Goal: Obtain resource: Download file/media

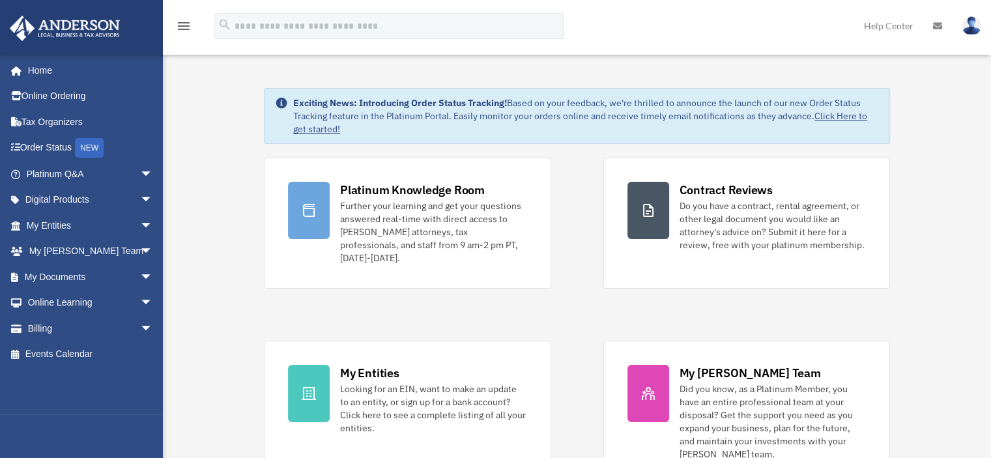
click at [573, 300] on div "Platinum Knowledge Room Further your learning and get your questions answered r…" at bounding box center [577, 321] width 626 height 327
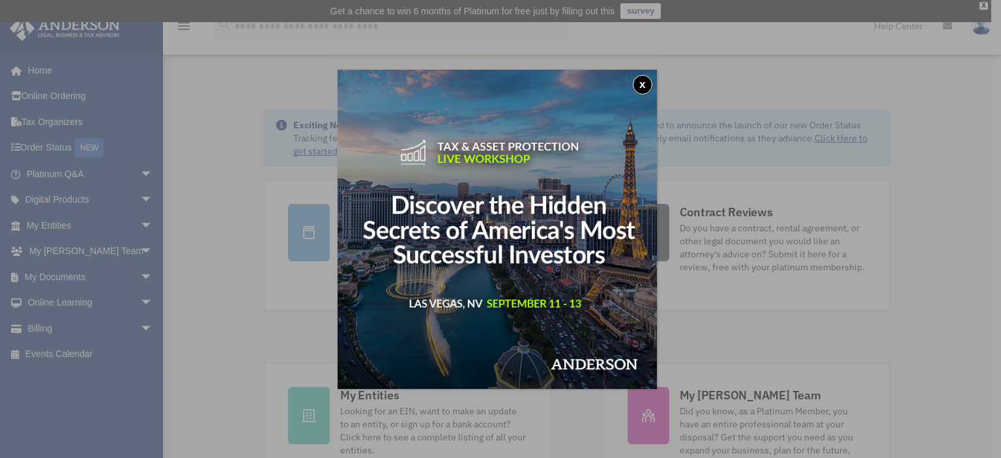
click at [645, 80] on button "x" at bounding box center [643, 85] width 20 height 20
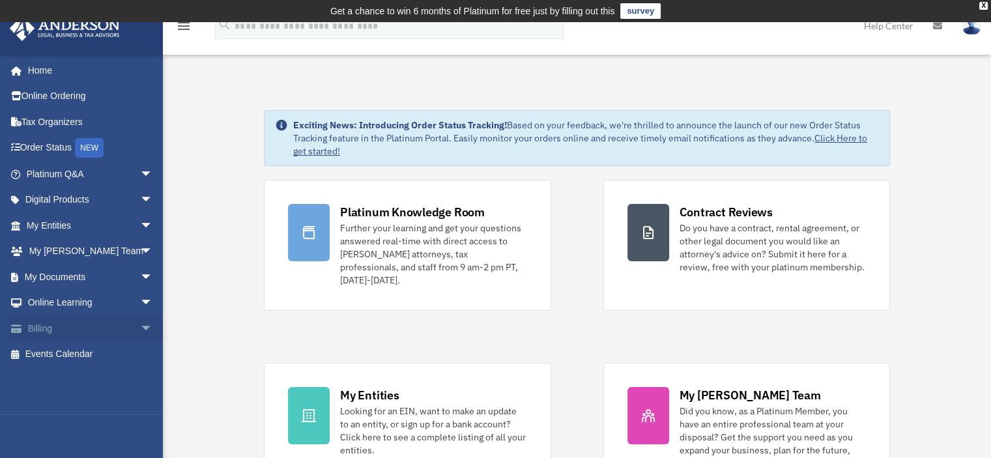
click at [80, 330] on link "Billing arrow_drop_down" at bounding box center [91, 328] width 164 height 26
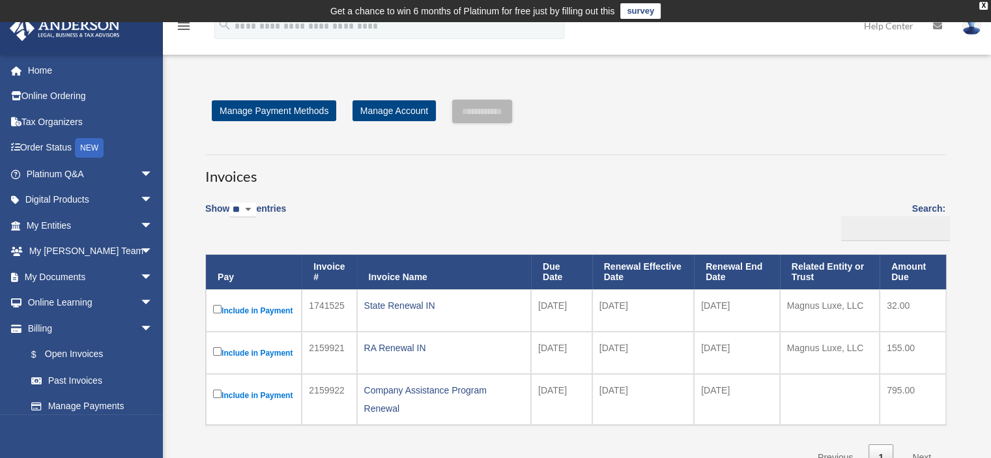
click at [623, 182] on h3 "Invoices" at bounding box center [575, 170] width 740 height 33
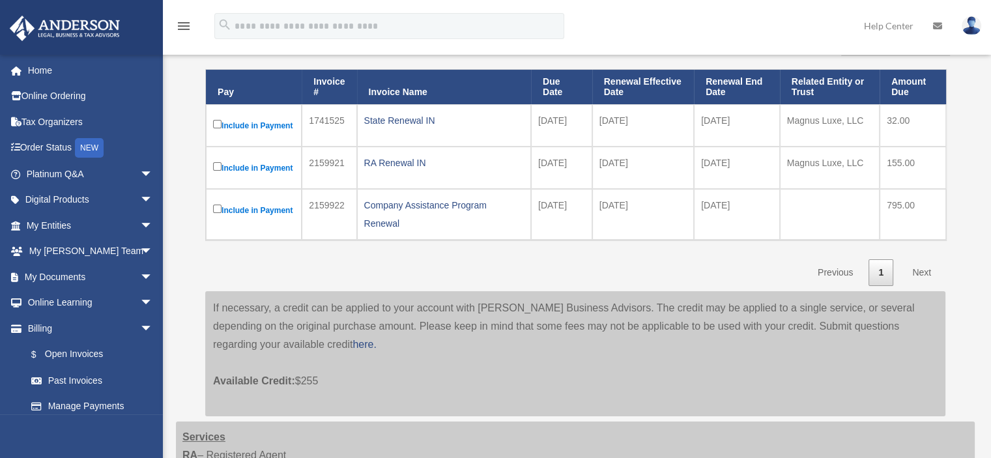
scroll to position [195, 0]
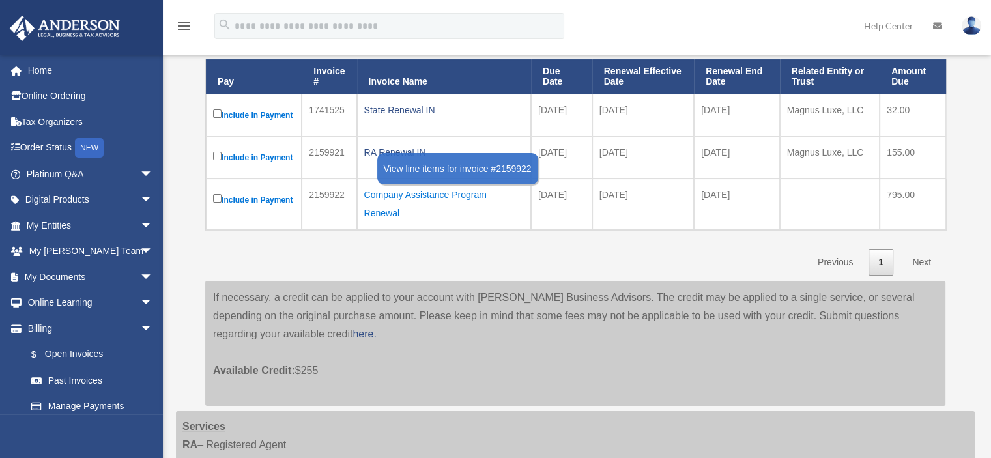
click at [398, 222] on div "Company Assistance Program Renewal" at bounding box center [444, 204] width 160 height 36
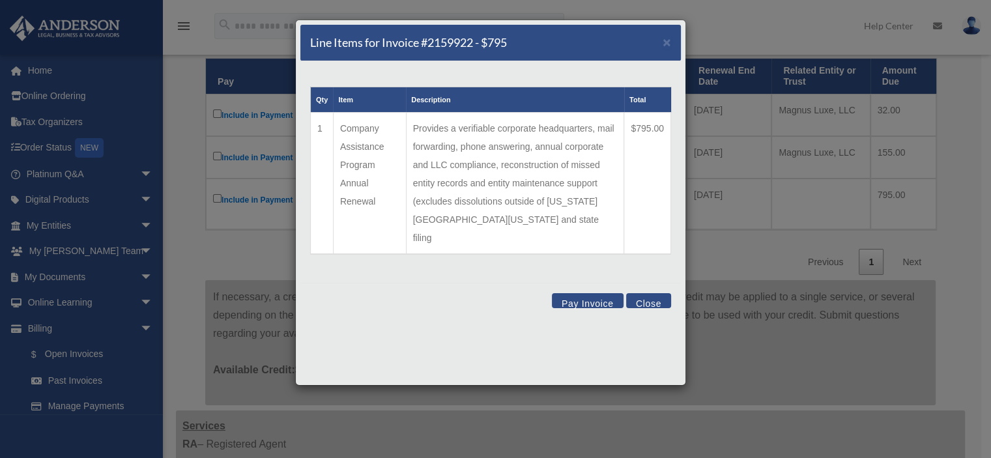
click at [352, 148] on td "Company Assistance Program Annual Renewal" at bounding box center [369, 184] width 73 height 142
click at [641, 293] on button "Close" at bounding box center [648, 300] width 45 height 15
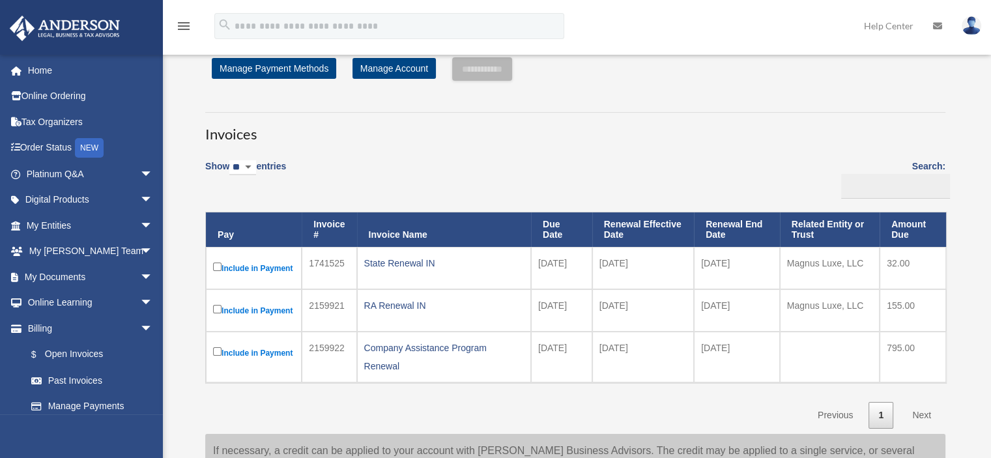
scroll to position [65, 0]
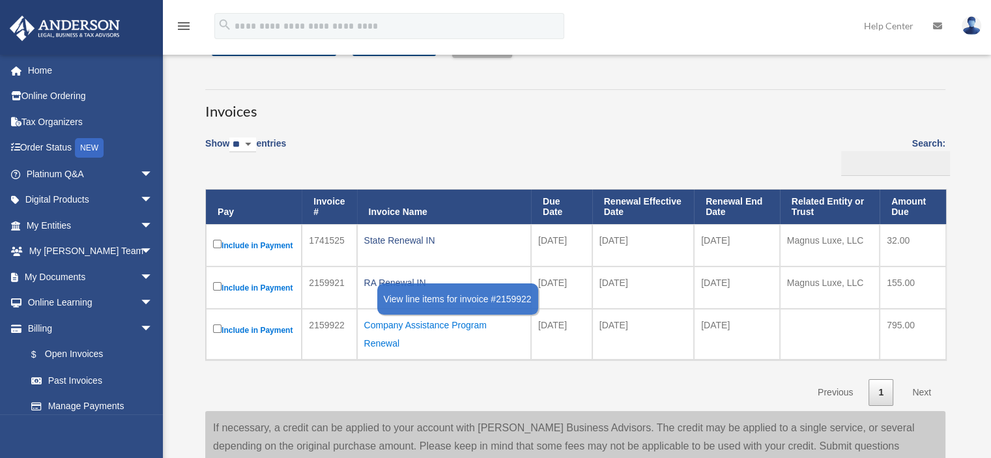
click at [423, 353] on div "Company Assistance Program Renewal" at bounding box center [444, 334] width 160 height 36
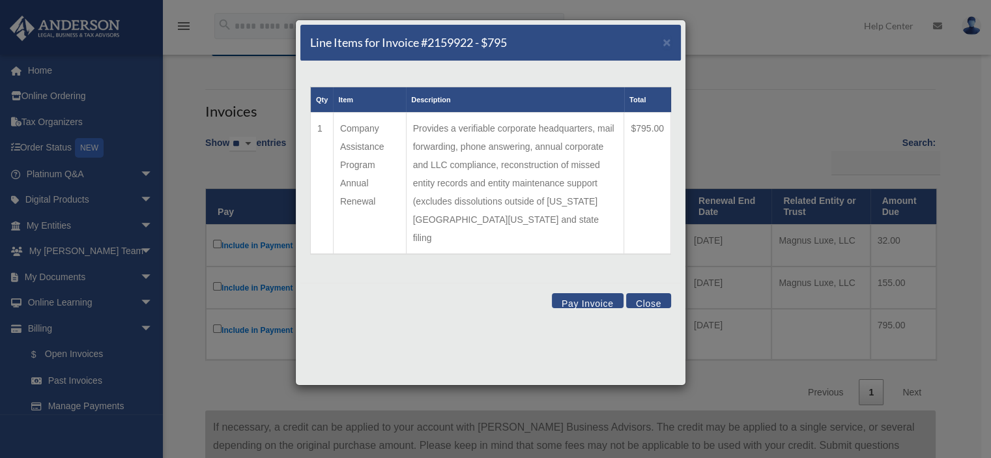
click at [648, 293] on button "Close" at bounding box center [648, 300] width 45 height 15
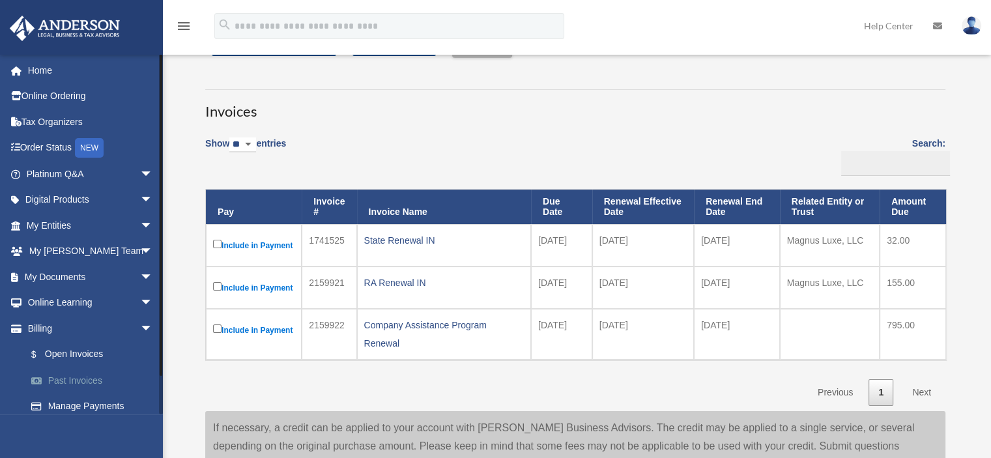
click at [60, 375] on link "Past Invoices" at bounding box center [95, 381] width 154 height 26
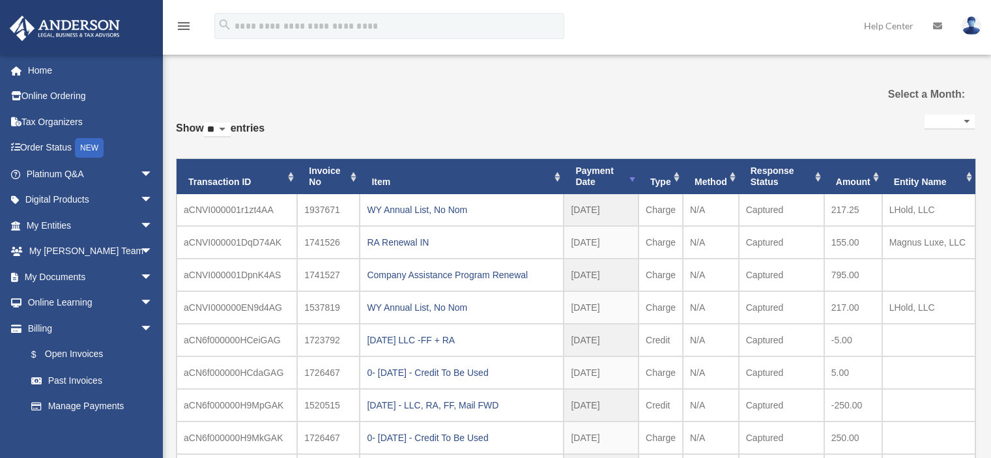
select select
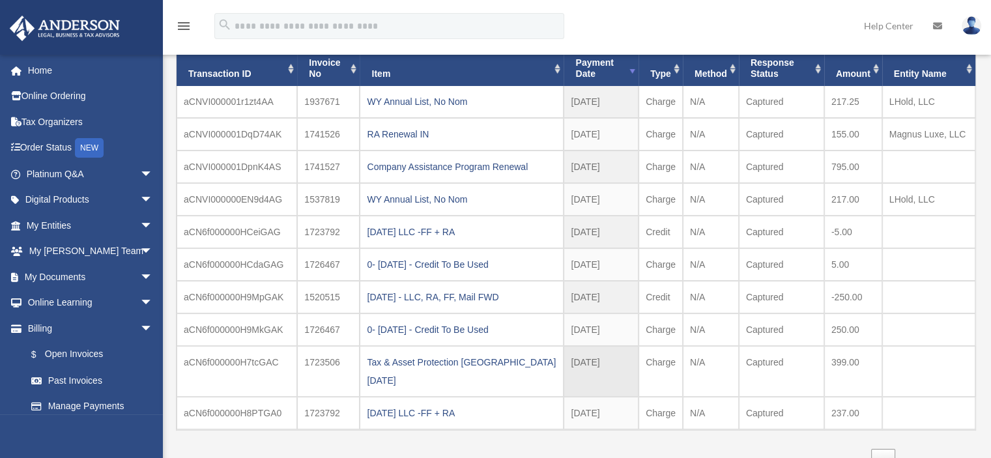
scroll to position [65, 0]
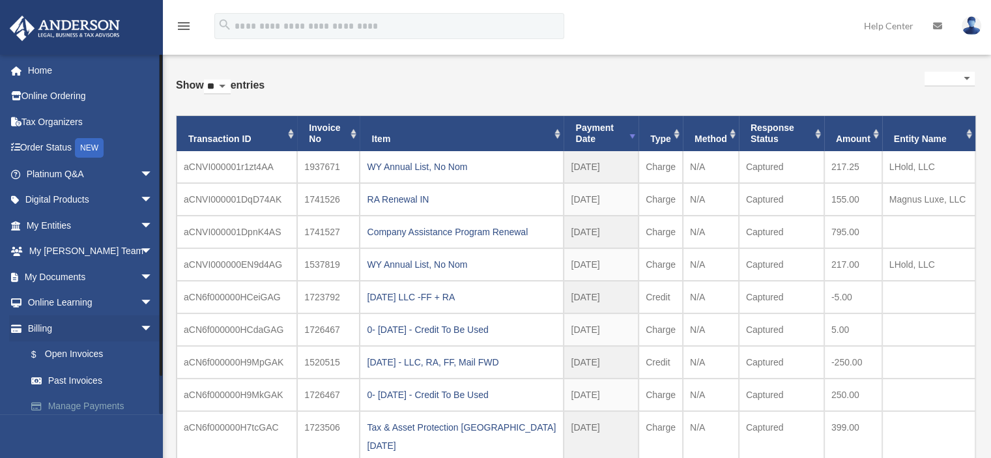
click at [88, 399] on link "Manage Payments" at bounding box center [95, 407] width 154 height 26
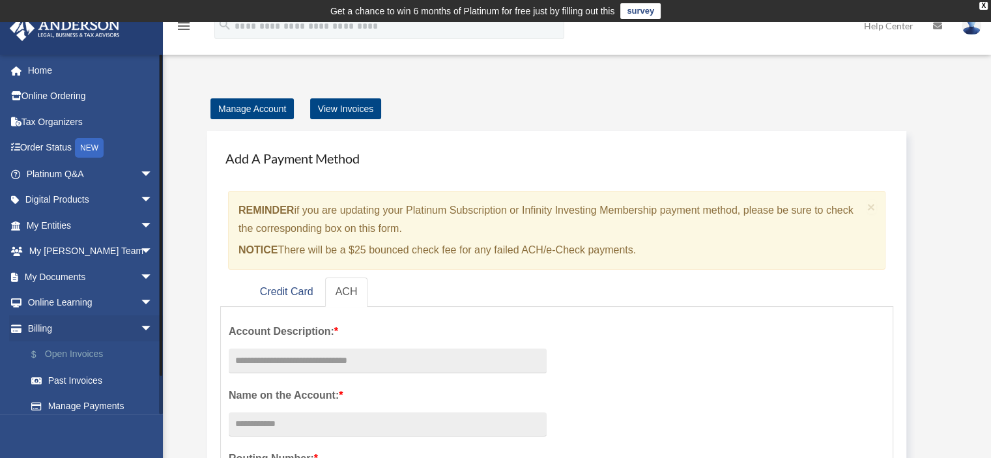
click at [91, 359] on link "$ Open Invoices" at bounding box center [95, 354] width 154 height 27
click at [140, 223] on span "arrow_drop_down" at bounding box center [153, 225] width 26 height 27
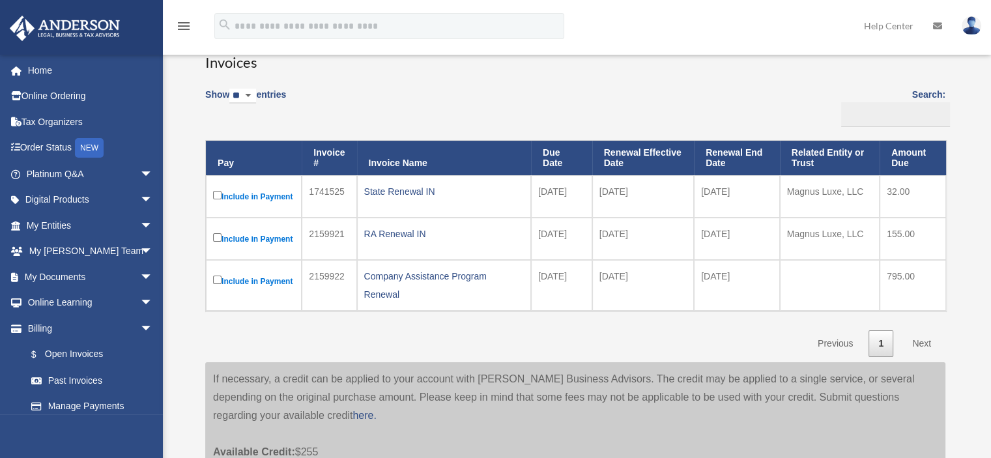
scroll to position [130, 0]
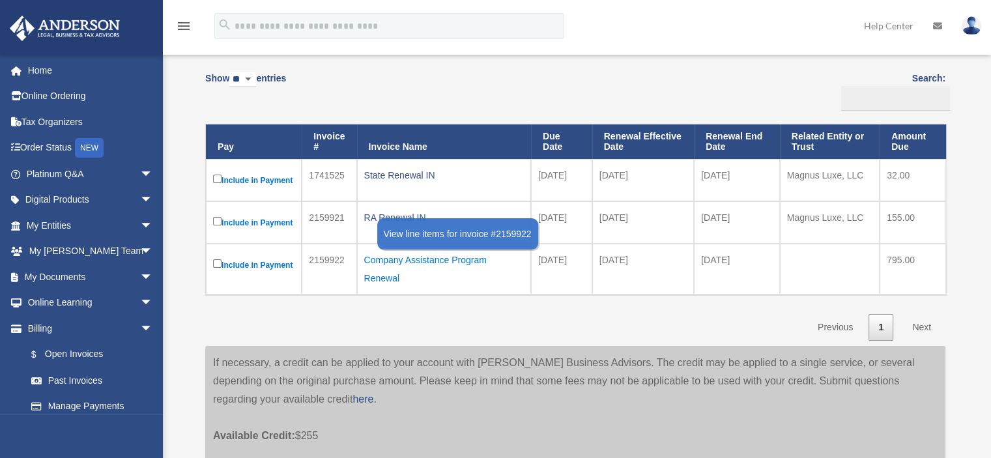
click at [442, 287] on div "Company Assistance Program Renewal" at bounding box center [444, 269] width 160 height 36
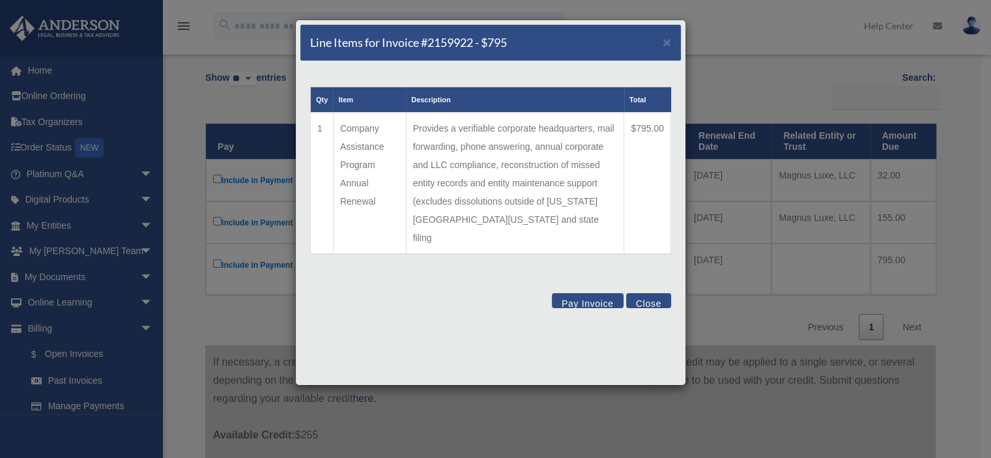
click at [640, 293] on button "Close" at bounding box center [648, 300] width 45 height 15
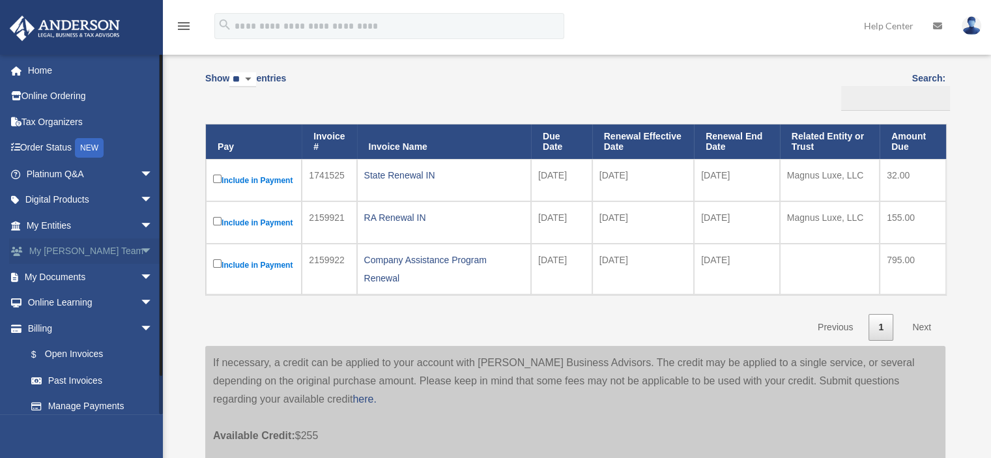
click at [140, 253] on span "arrow_drop_down" at bounding box center [153, 252] width 26 height 27
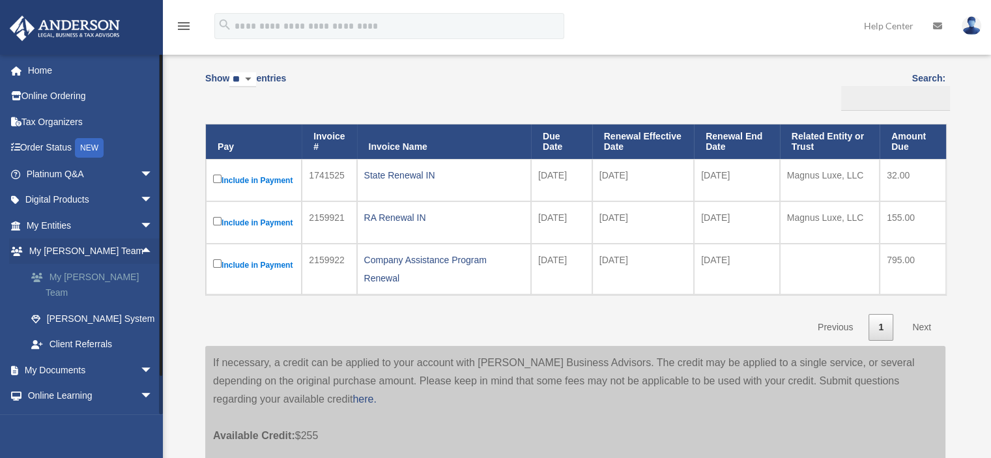
click at [117, 278] on link "My [PERSON_NAME] Team" at bounding box center [95, 285] width 154 height 42
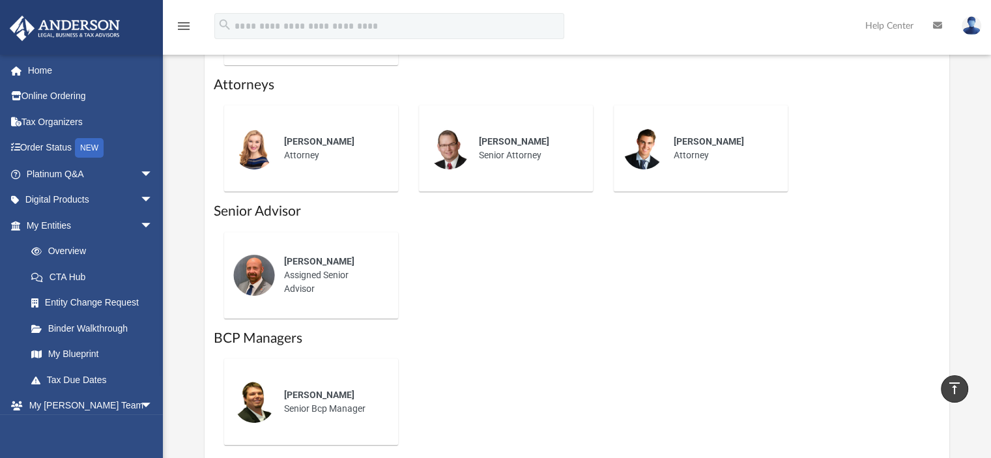
scroll to position [847, 0]
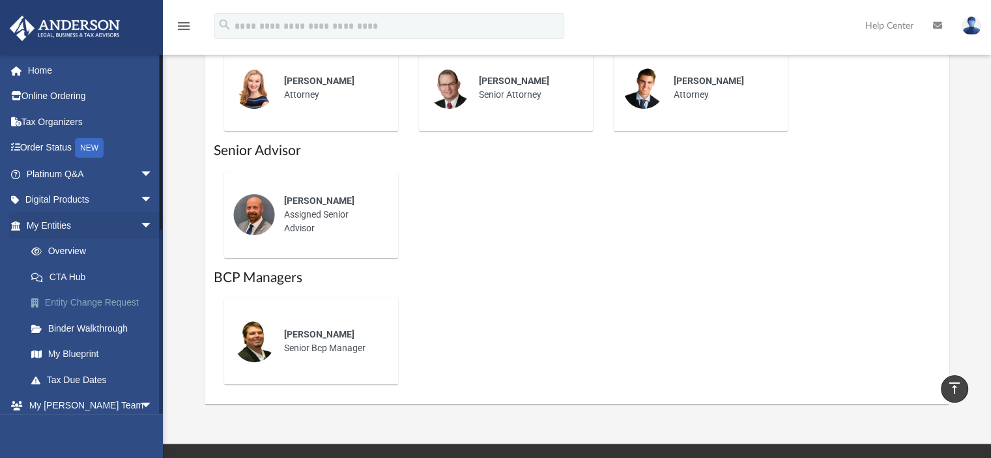
click at [94, 304] on link "Entity Change Request" at bounding box center [95, 303] width 154 height 26
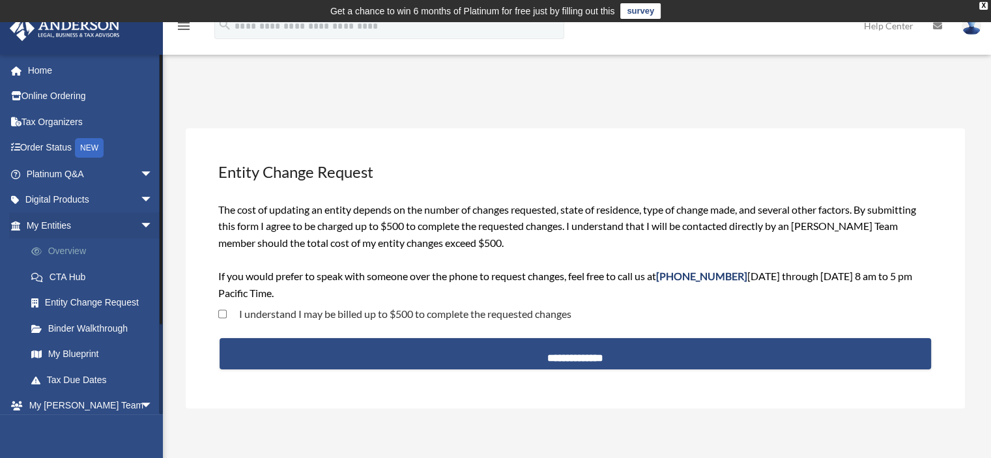
click at [77, 253] on link "Overview" at bounding box center [95, 252] width 154 height 26
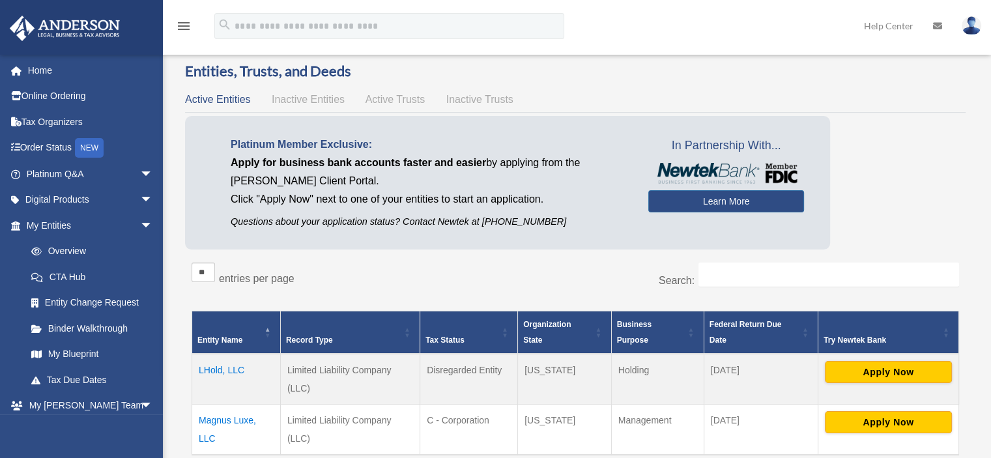
scroll to position [36, 0]
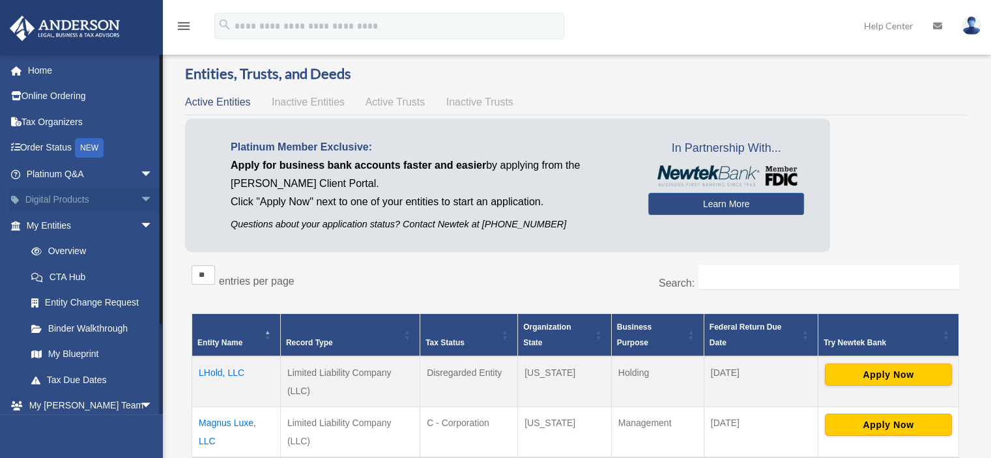
click at [140, 197] on span "arrow_drop_down" at bounding box center [153, 200] width 26 height 27
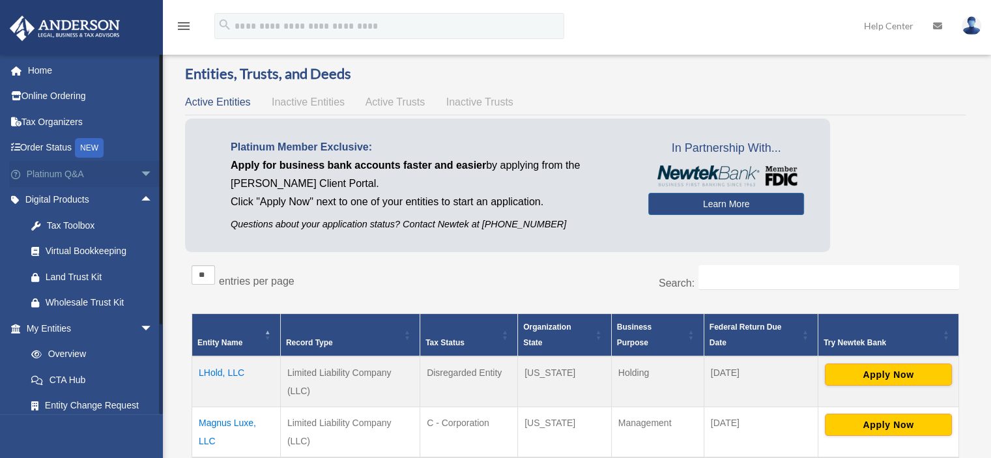
click at [140, 173] on span "arrow_drop_down" at bounding box center [153, 174] width 26 height 27
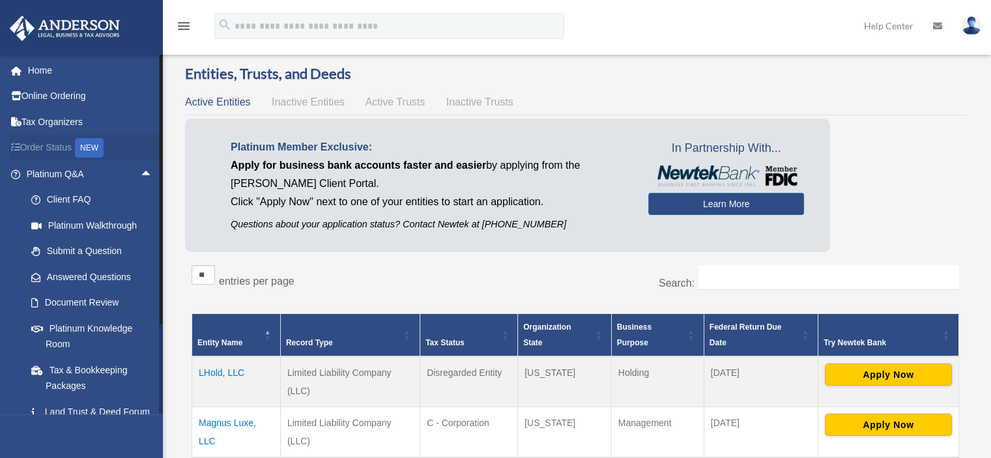
click at [63, 146] on link "Order Status NEW" at bounding box center [91, 148] width 164 height 27
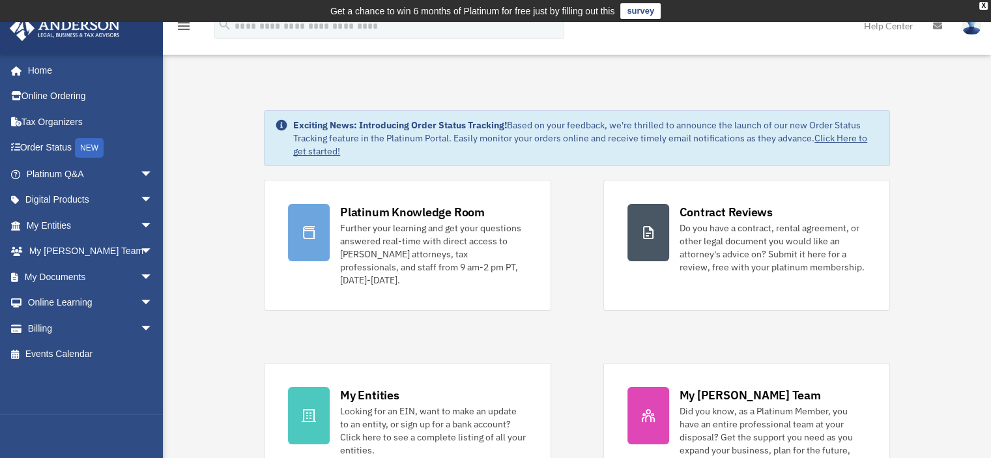
click at [967, 31] on img at bounding box center [972, 25] width 20 height 19
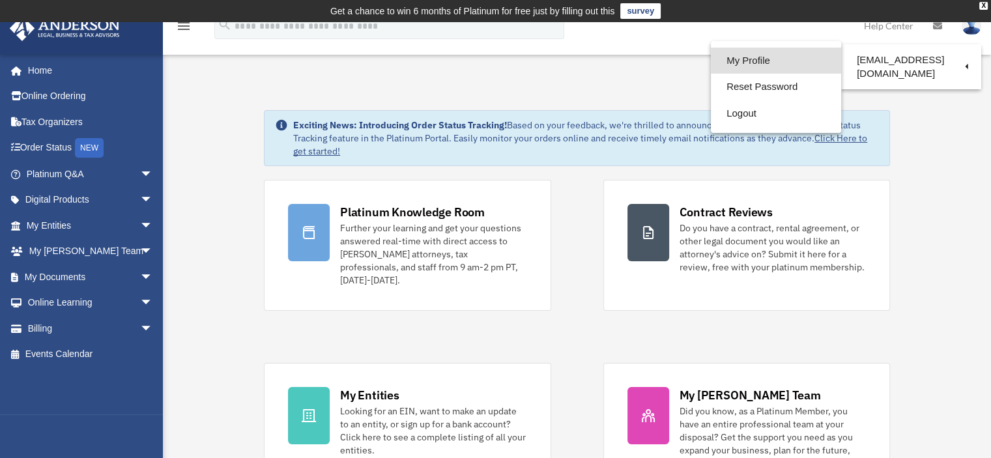
click at [755, 59] on link "My Profile" at bounding box center [776, 61] width 130 height 27
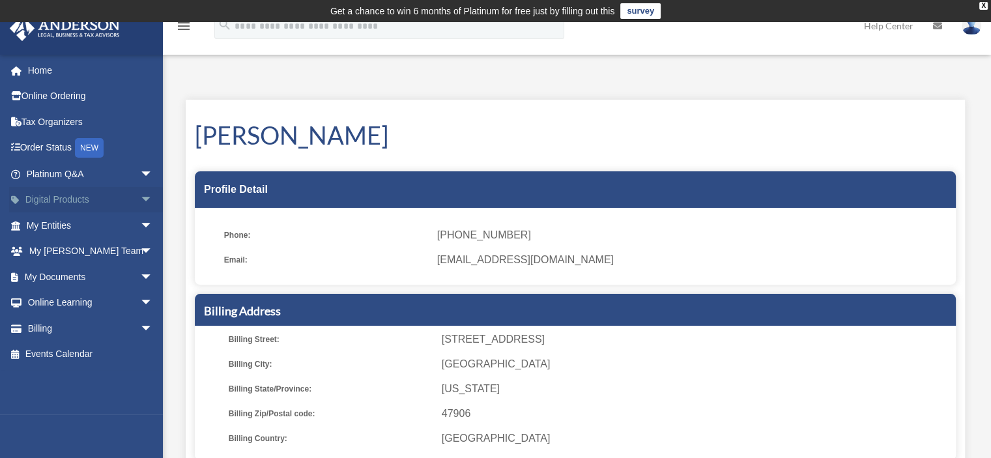
click at [145, 200] on span "arrow_drop_down" at bounding box center [153, 200] width 26 height 27
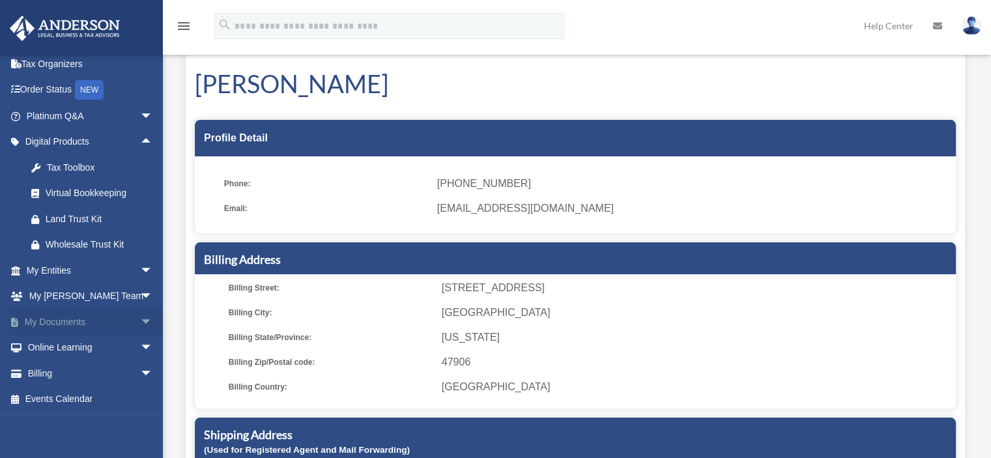
scroll to position [130, 0]
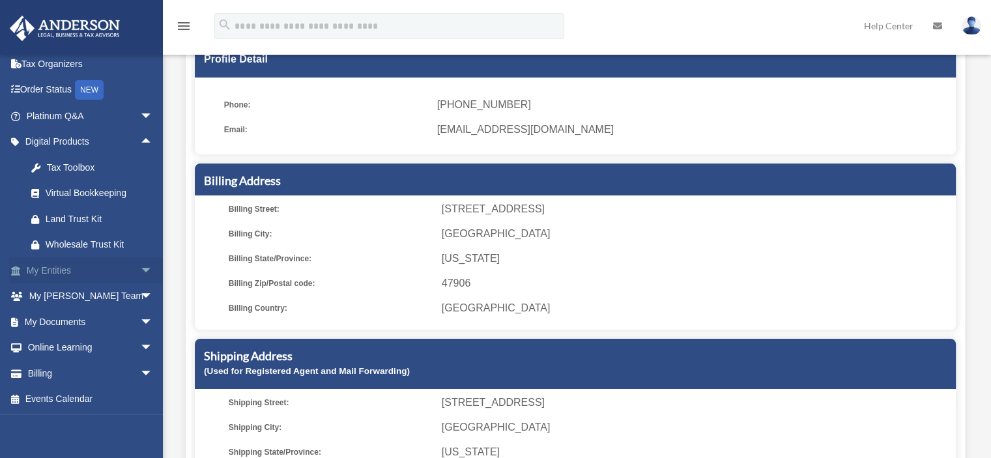
click at [140, 269] on span "arrow_drop_down" at bounding box center [153, 270] width 26 height 27
click at [85, 373] on link "Binder Walkthrough" at bounding box center [95, 373] width 154 height 26
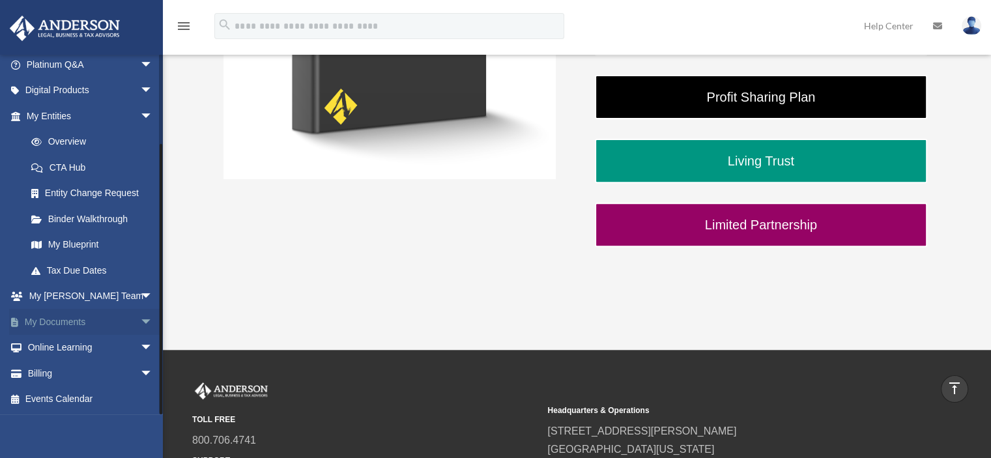
scroll to position [456, 0]
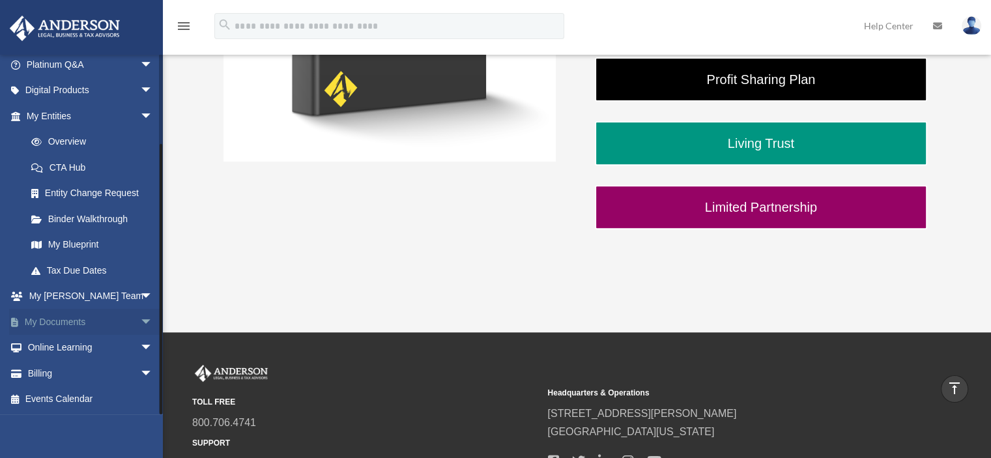
click at [140, 324] on span "arrow_drop_down" at bounding box center [153, 322] width 26 height 27
click at [74, 348] on link "Box" at bounding box center [95, 348] width 154 height 26
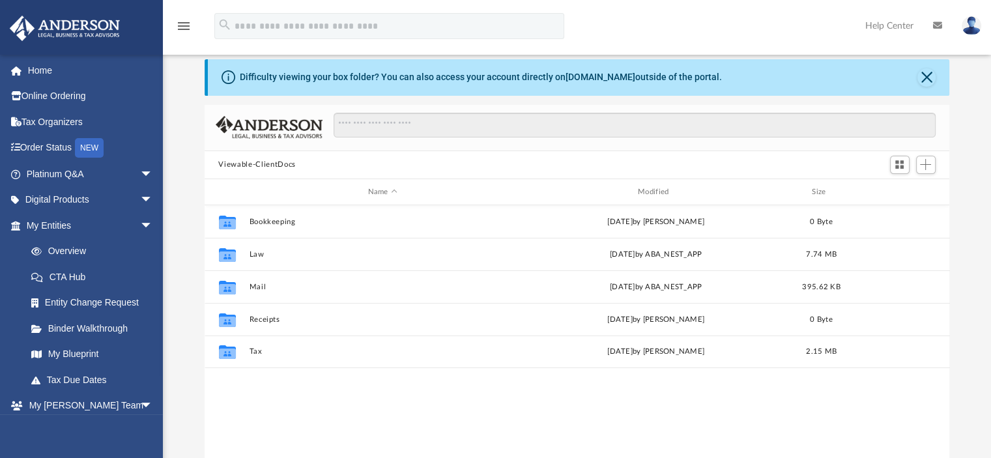
scroll to position [65, 0]
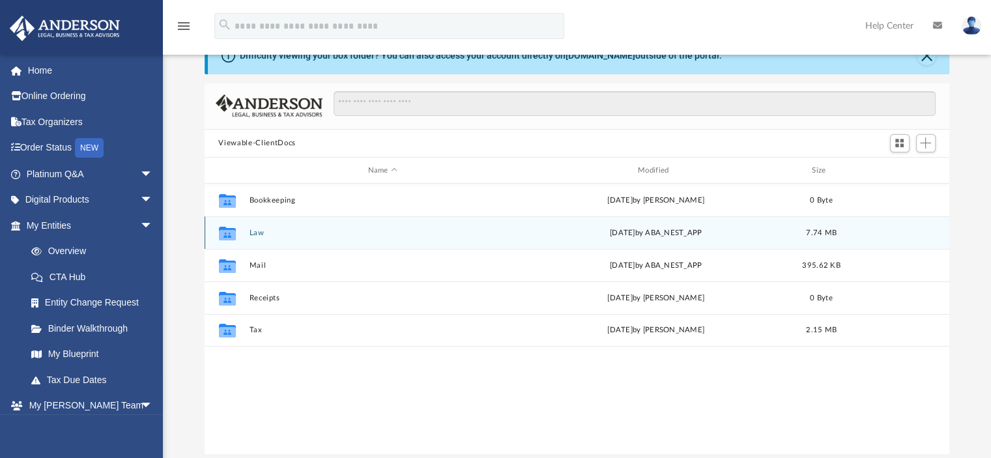
click at [246, 228] on div "Collaborated Folder Law [DATE] by ABA_NEST_APP 7.74 MB" at bounding box center [577, 232] width 745 height 33
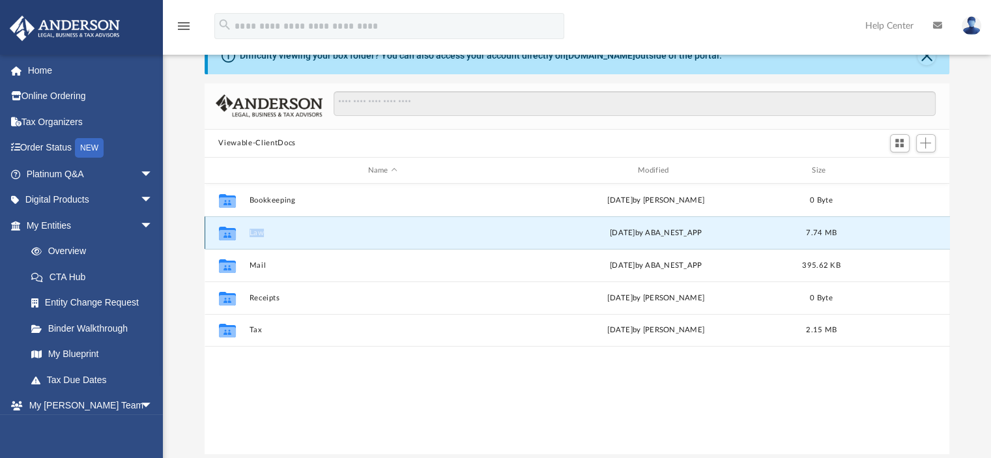
click at [246, 228] on div "Collaborated Folder Law [DATE] by ABA_NEST_APP 7.74 MB" at bounding box center [577, 232] width 745 height 33
click at [254, 231] on button "Law" at bounding box center [382, 233] width 267 height 8
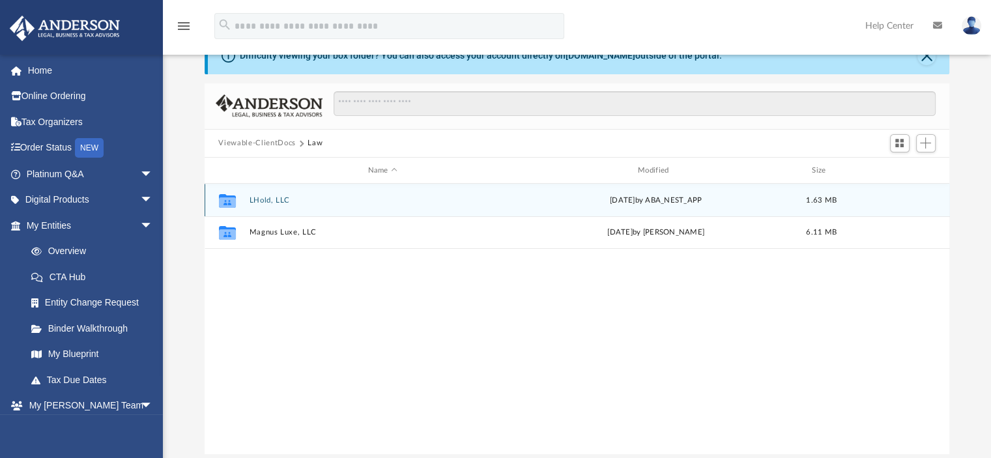
click at [268, 201] on button "LHold, LLC" at bounding box center [382, 200] width 267 height 8
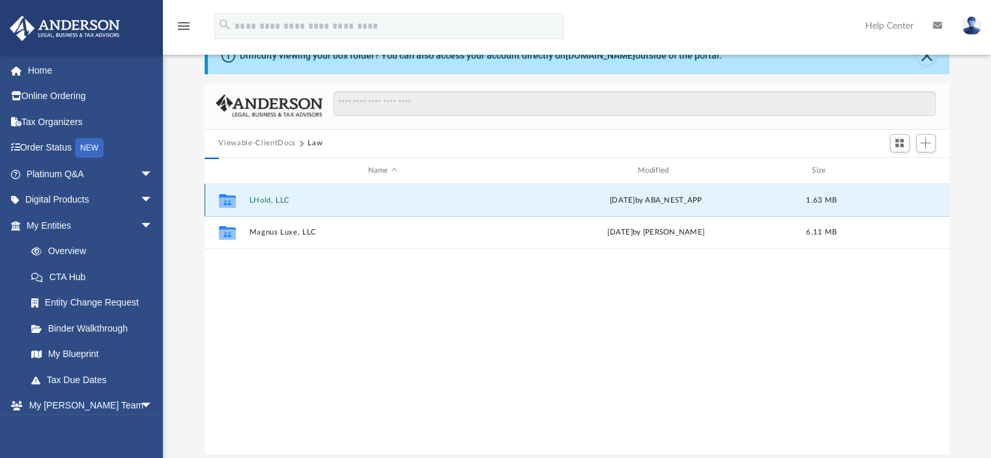
click at [268, 201] on button "LHold, LLC" at bounding box center [382, 200] width 267 height 8
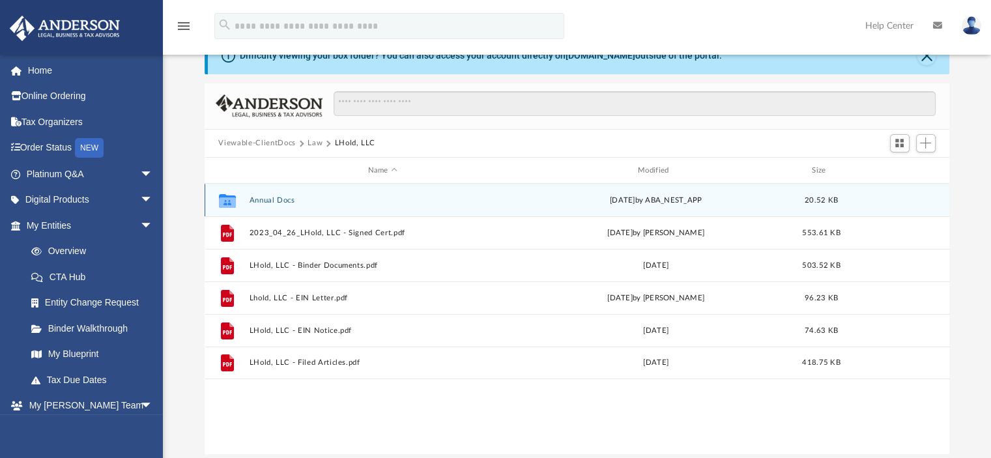
click at [286, 202] on button "Annual Docs" at bounding box center [382, 200] width 267 height 8
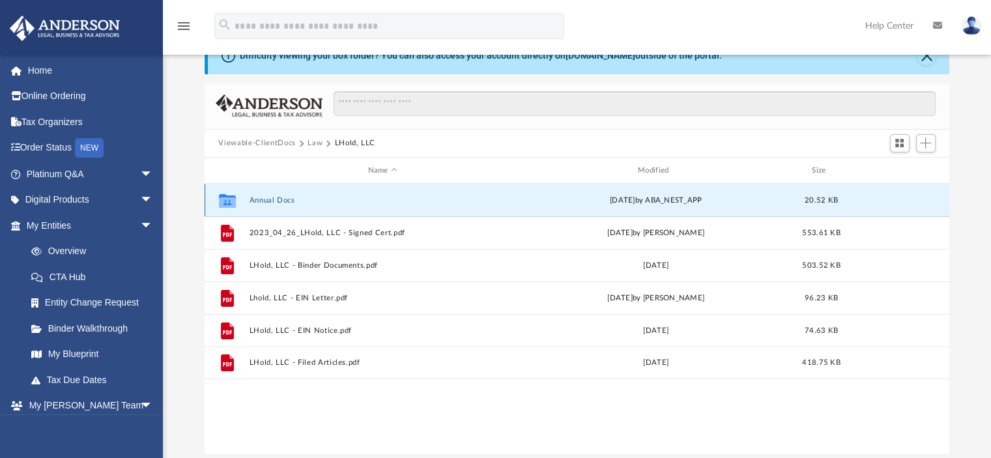
click at [286, 202] on button "Annual Docs" at bounding box center [382, 200] width 267 height 8
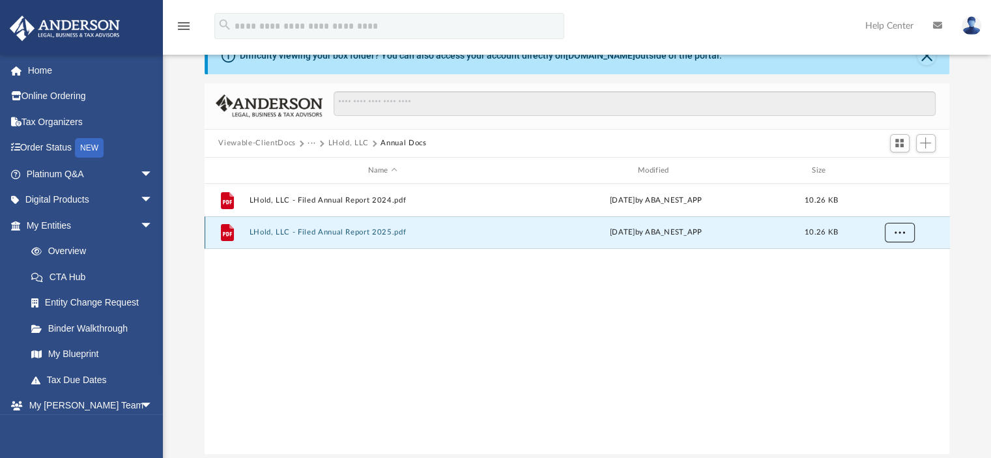
click at [892, 233] on button "More options" at bounding box center [899, 234] width 30 height 20
click at [891, 282] on li "Download" at bounding box center [888, 280] width 38 height 14
drag, startPoint x: 490, startPoint y: 297, endPoint x: 435, endPoint y: 294, distance: 55.5
click at [489, 297] on div "File LHold, LLC - Filed Annual Report 2024.pdf [DATE] by ABA_NEST_APP 10.26 KB …" at bounding box center [577, 319] width 745 height 270
click at [381, 237] on button "LHold, LLC - Filed Annual Report 2025.pdf" at bounding box center [382, 233] width 267 height 8
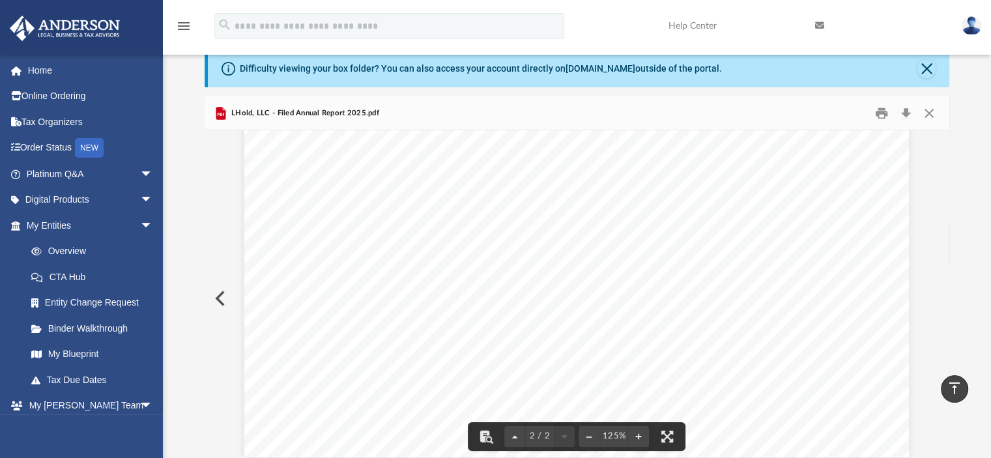
scroll to position [0, 0]
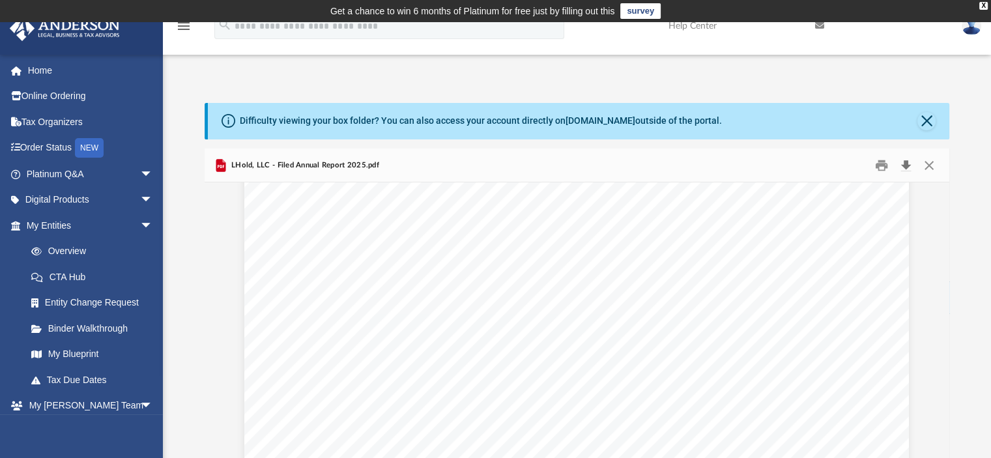
click at [907, 166] on button "Download" at bounding box center [906, 165] width 23 height 20
click at [560, 286] on div "0.00 0.00 0.00 0.00 The filing fee is $60 or two-tenths of one mill on the doll…" at bounding box center [576, 79] width 665 height 860
click at [581, 297] on span "(ii) For "Depletable assets" (line 11) like soda, coal, [MEDICAL_DATA], silver …" at bounding box center [600, 302] width 532 height 10
click at [929, 123] on button "Close" at bounding box center [927, 121] width 18 height 18
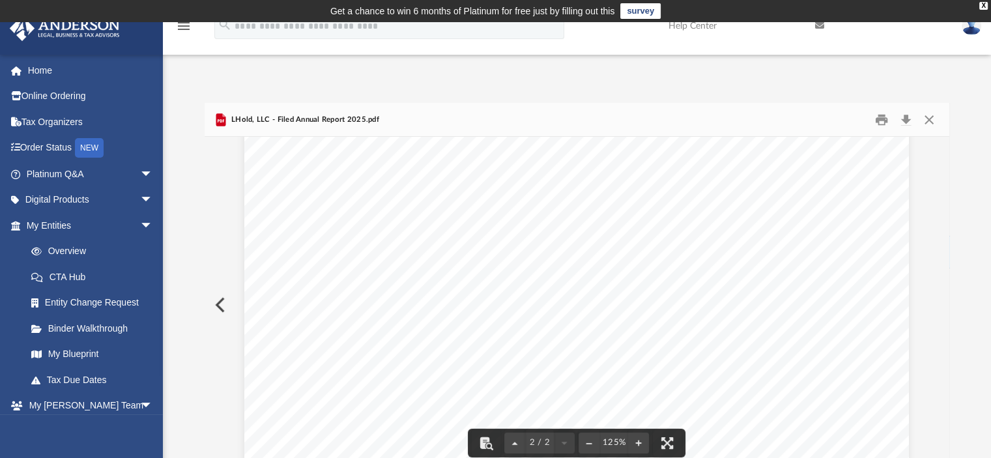
click at [711, 292] on div "0.00 0.00 0.00 0.00 The filing fee is $60 or two-tenths of one mill on the doll…" at bounding box center [576, 34] width 665 height 860
click at [880, 122] on button "Print" at bounding box center [882, 119] width 26 height 20
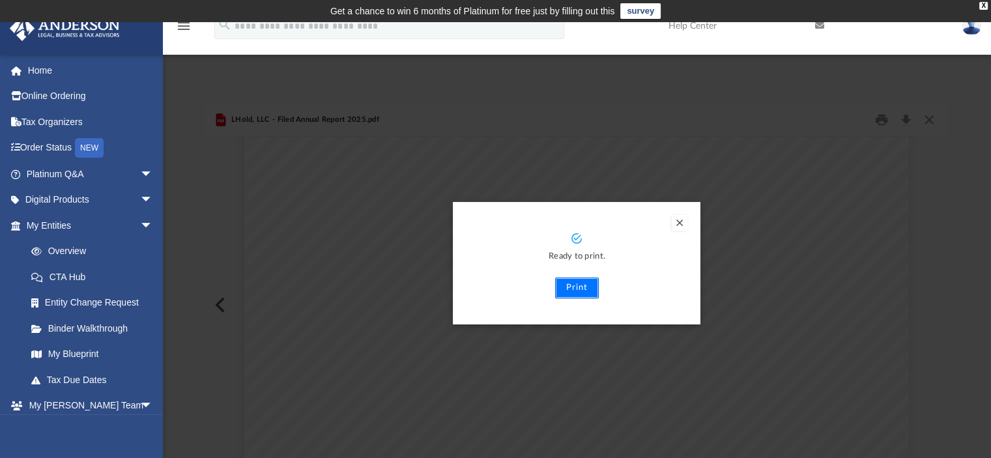
click at [585, 291] on button "Print" at bounding box center [577, 288] width 44 height 21
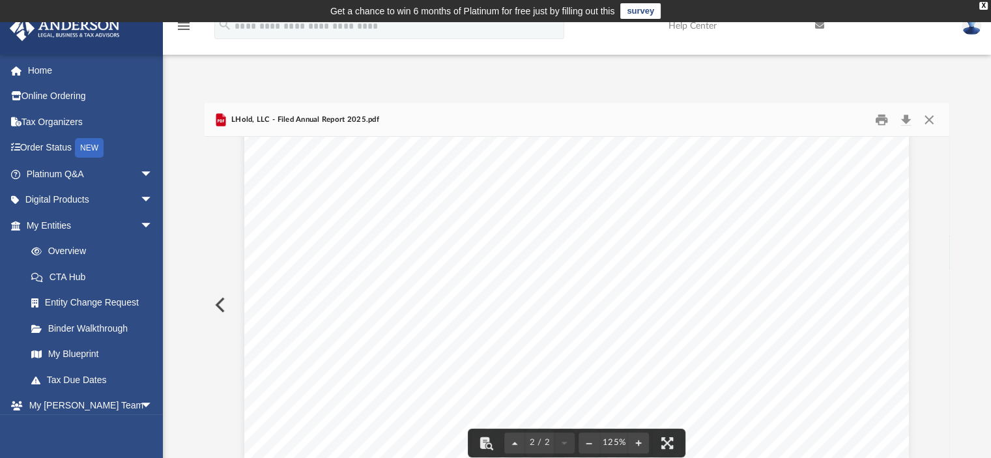
click at [222, 304] on button "Preview" at bounding box center [219, 305] width 29 height 36
click at [927, 119] on button "Close" at bounding box center [929, 119] width 23 height 20
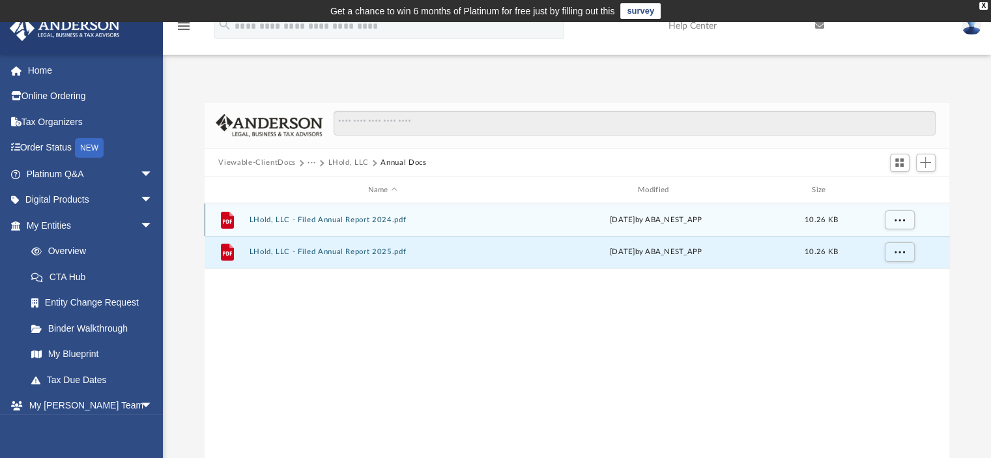
click at [346, 210] on div "File LHold, LLC - Filed Annual Report 2024.pdf [DATE] by ABA_NEST_APP 10.26 KB" at bounding box center [577, 219] width 745 height 33
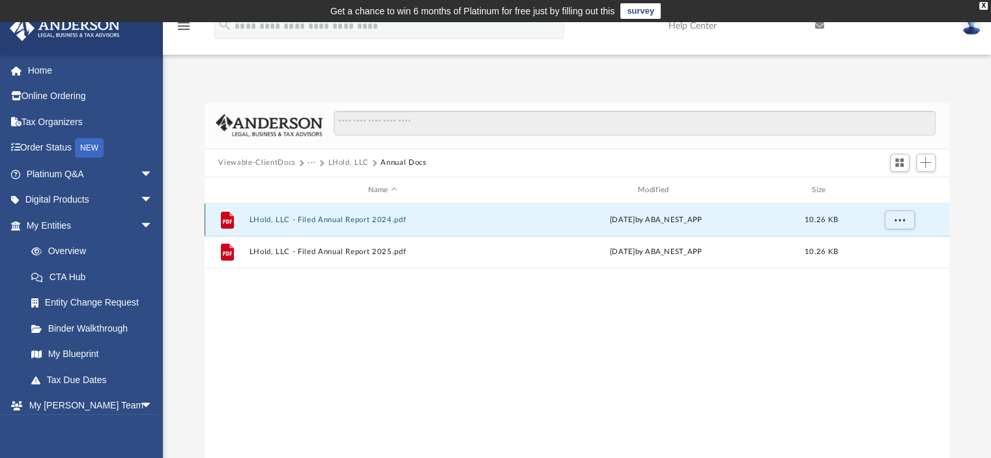
click at [355, 225] on div "File LHold, LLC - Filed Annual Report 2024.pdf [DATE] by ABA_NEST_APP 10.26 KB" at bounding box center [577, 219] width 745 height 33
click at [354, 220] on button "LHold, LLC - Filed Annual Report 2024.pdf" at bounding box center [382, 220] width 267 height 8
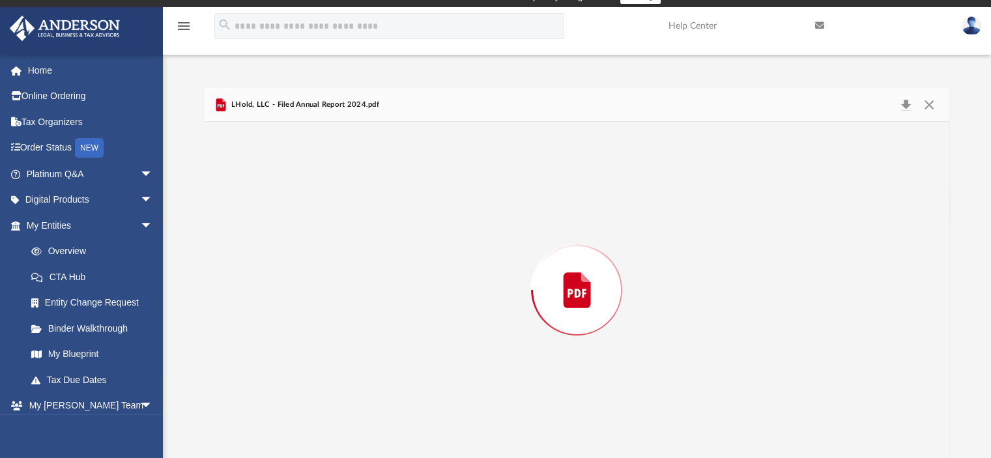
scroll to position [880, 0]
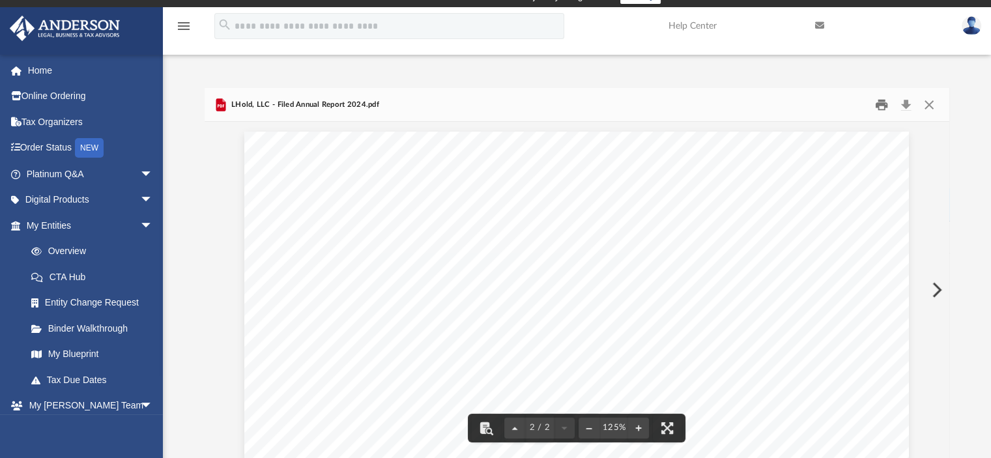
click at [880, 100] on button "Print" at bounding box center [882, 104] width 26 height 20
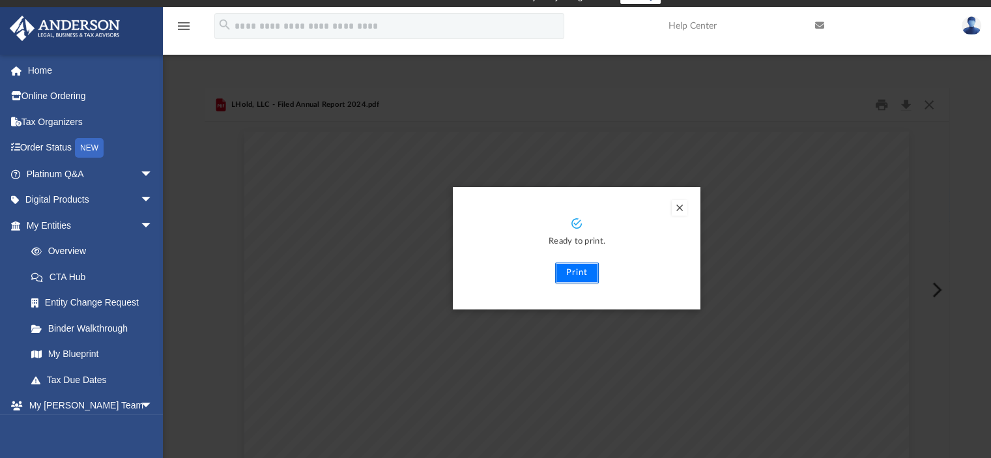
click at [584, 276] on button "Print" at bounding box center [577, 273] width 44 height 21
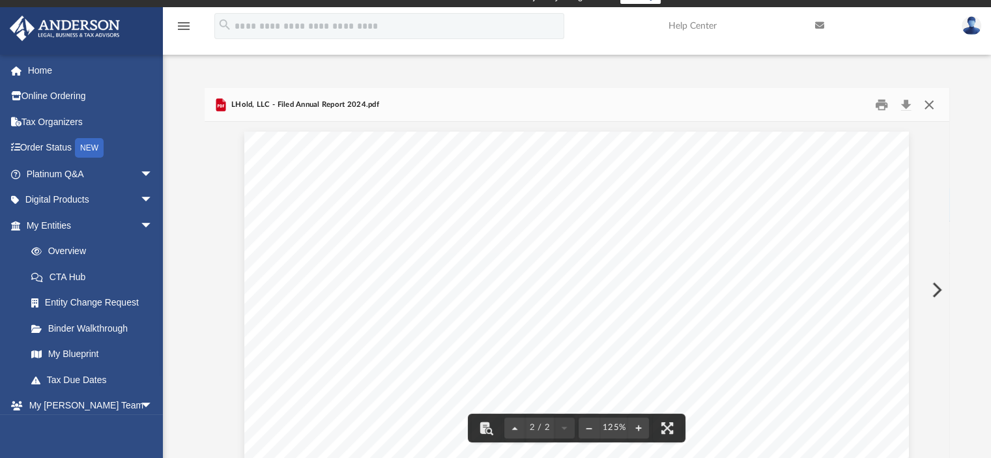
click at [925, 103] on button "Close" at bounding box center [929, 104] width 23 height 20
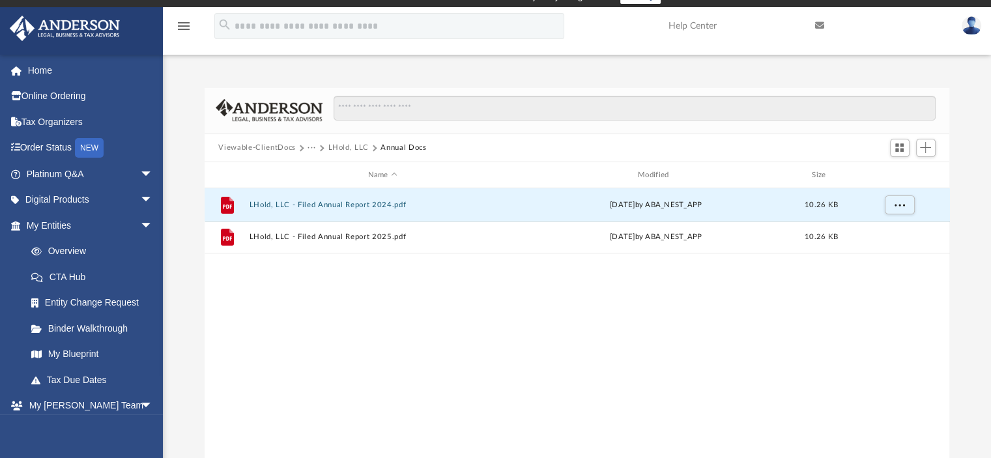
click at [350, 146] on button "LHold, LLC" at bounding box center [348, 148] width 41 height 12
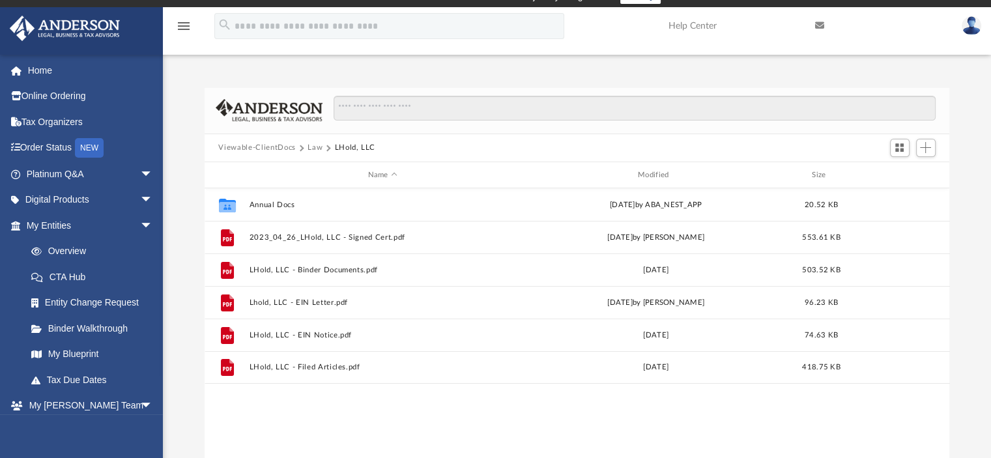
click at [312, 143] on button "Law" at bounding box center [315, 148] width 15 height 12
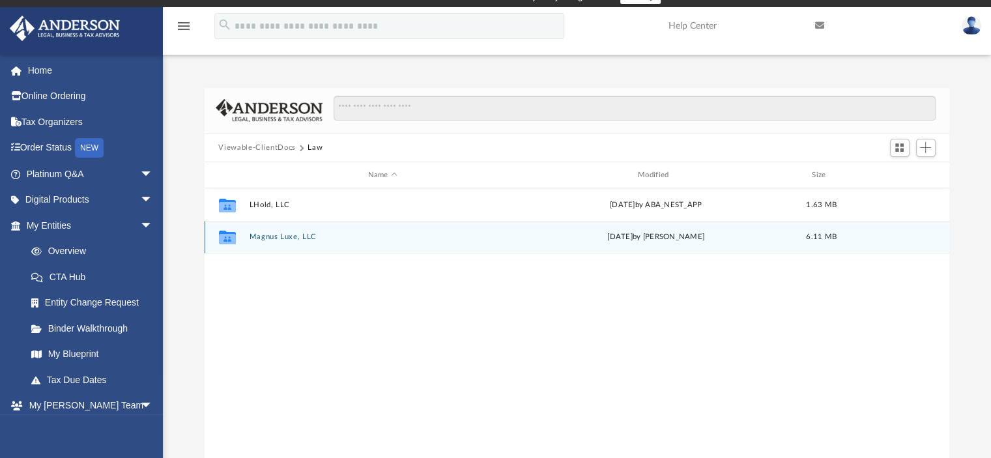
click at [298, 240] on button "Magnus Luxe, LLC" at bounding box center [382, 237] width 267 height 8
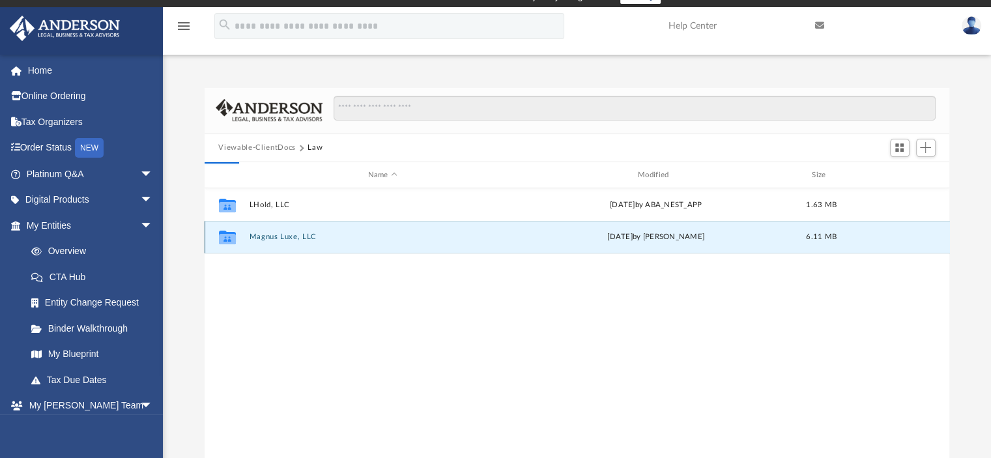
click at [298, 240] on button "Magnus Luxe, LLC" at bounding box center [382, 237] width 267 height 8
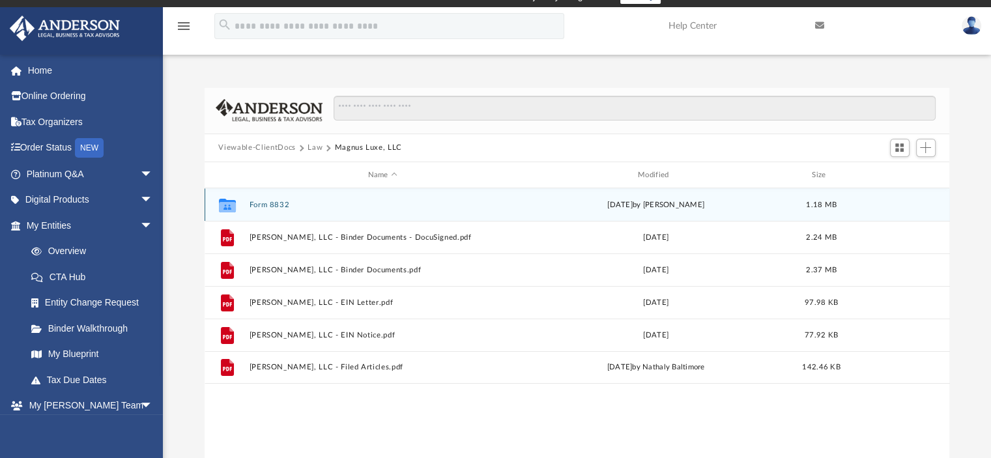
click at [278, 203] on button "Form 8832" at bounding box center [382, 205] width 267 height 8
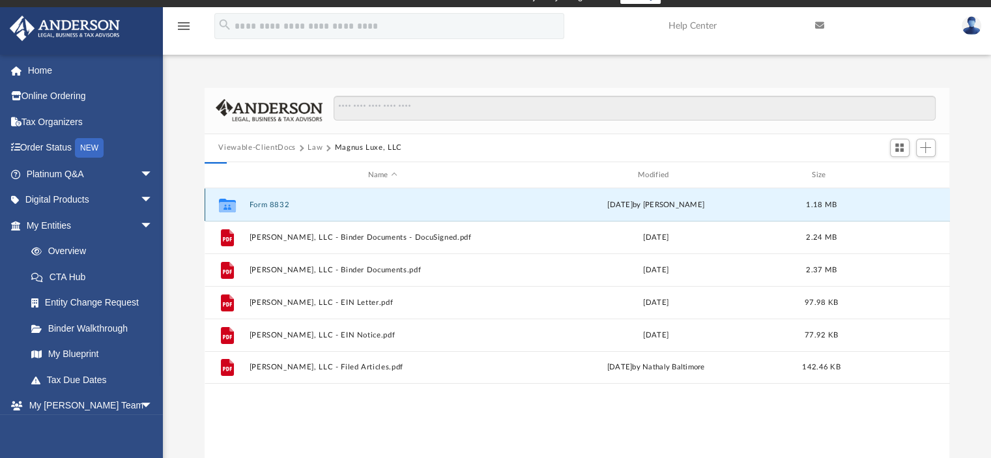
click at [278, 203] on button "Form 8832" at bounding box center [382, 205] width 267 height 8
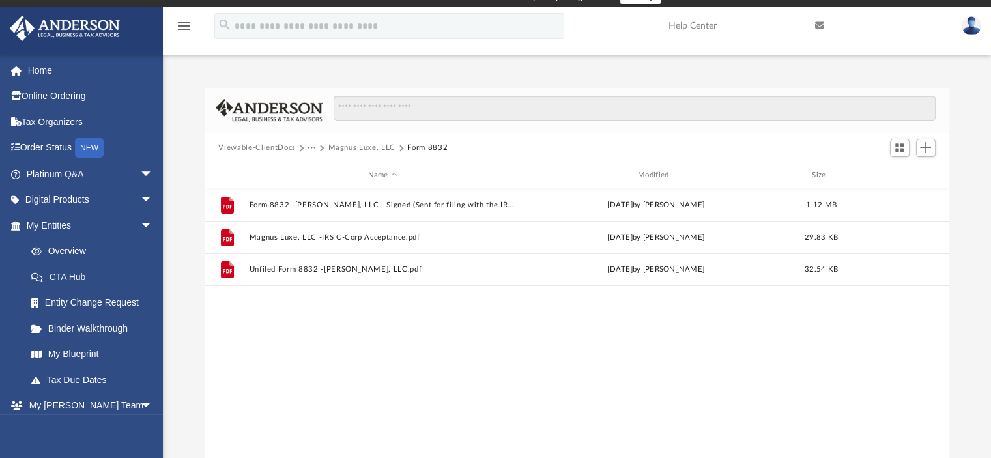
click at [331, 149] on button "Magnus Luxe, LLC" at bounding box center [361, 148] width 67 height 12
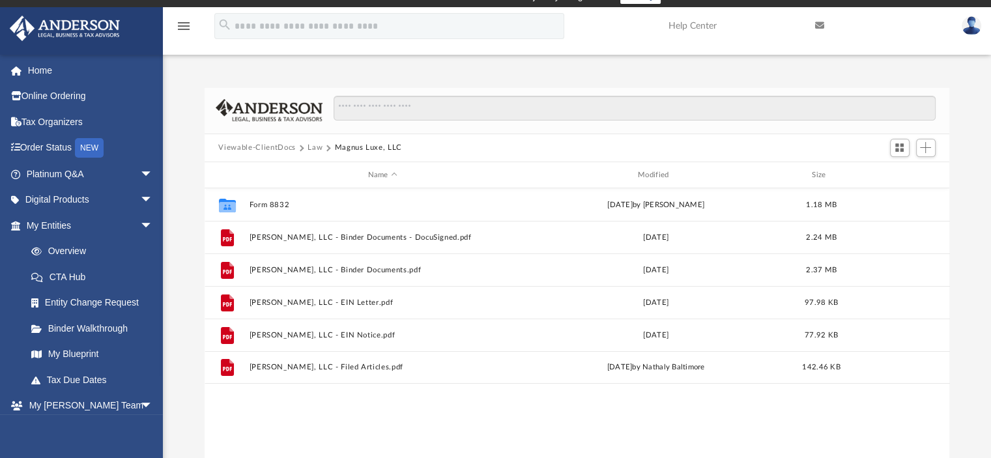
click at [311, 151] on button "Law" at bounding box center [315, 148] width 15 height 12
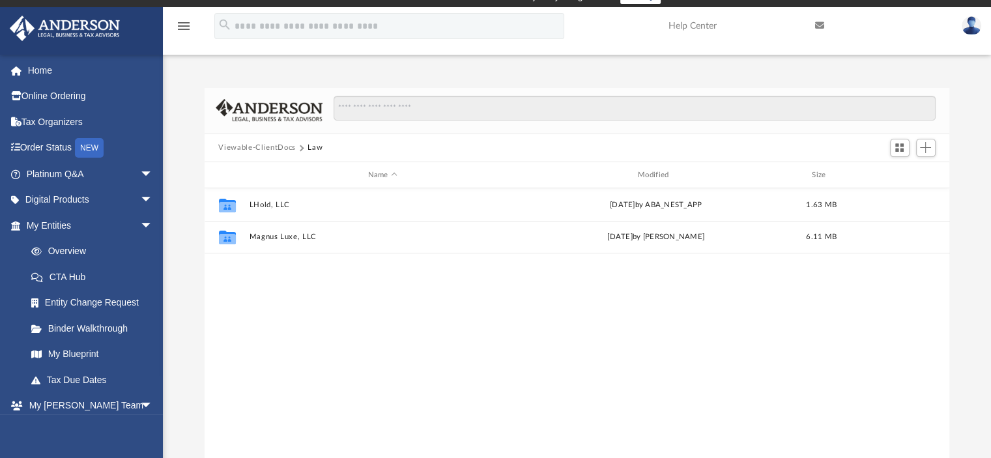
click at [291, 149] on button "Viewable-ClientDocs" at bounding box center [256, 148] width 77 height 12
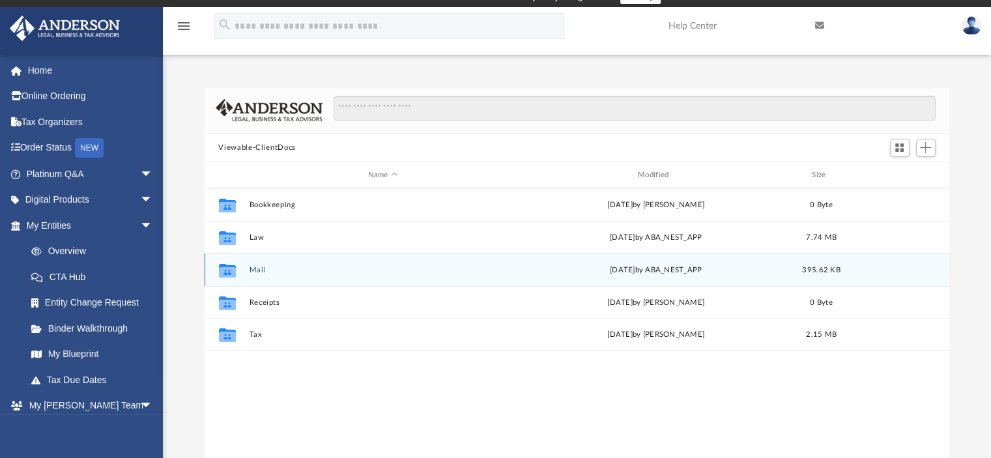
click at [261, 270] on button "Mail" at bounding box center [382, 270] width 267 height 8
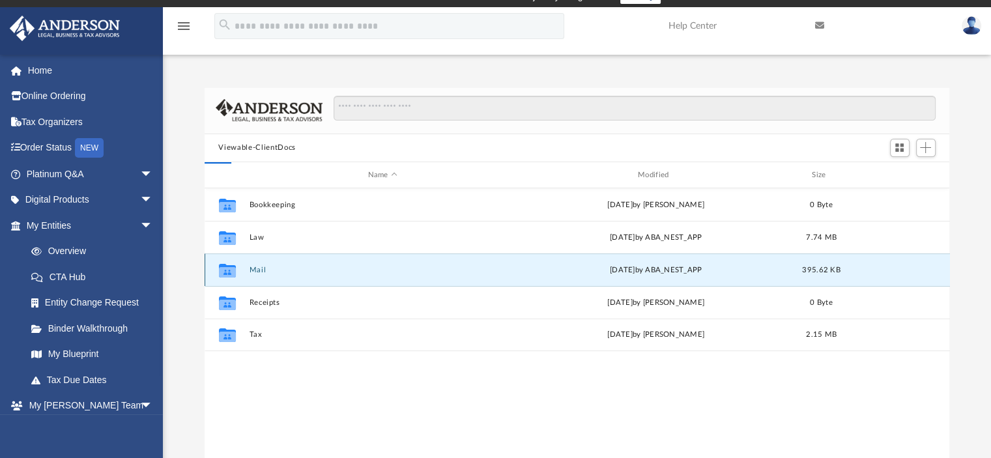
click at [261, 270] on button "Mail" at bounding box center [382, 270] width 267 height 8
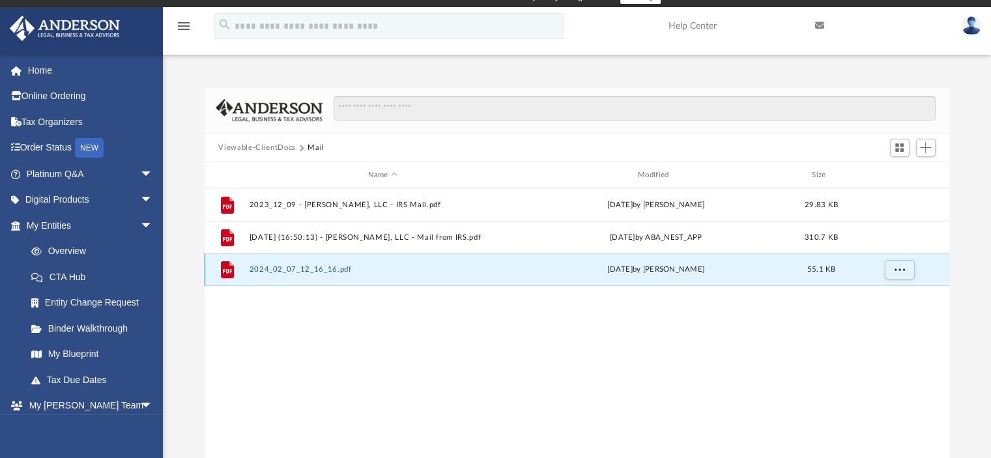
click at [314, 273] on button "2024_02_07_12_16_16.pdf" at bounding box center [382, 270] width 267 height 8
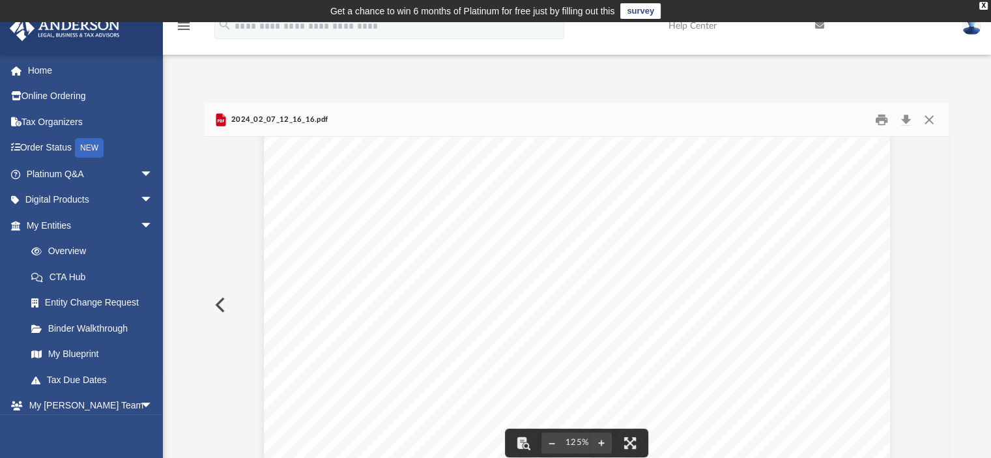
scroll to position [270, 0]
click at [929, 114] on button "Close" at bounding box center [929, 119] width 23 height 20
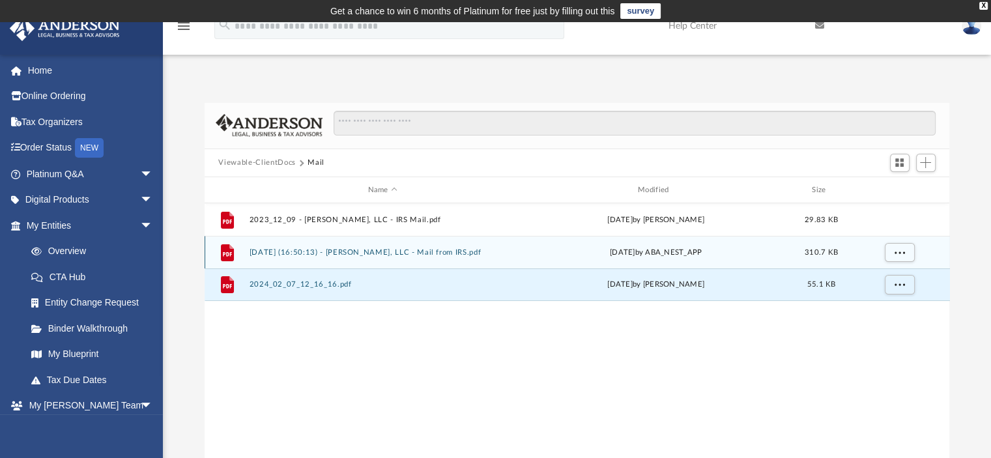
click at [412, 253] on button "[DATE] (16:50:13) - [PERSON_NAME], LLC - Mail from IRS.pdf" at bounding box center [382, 252] width 267 height 8
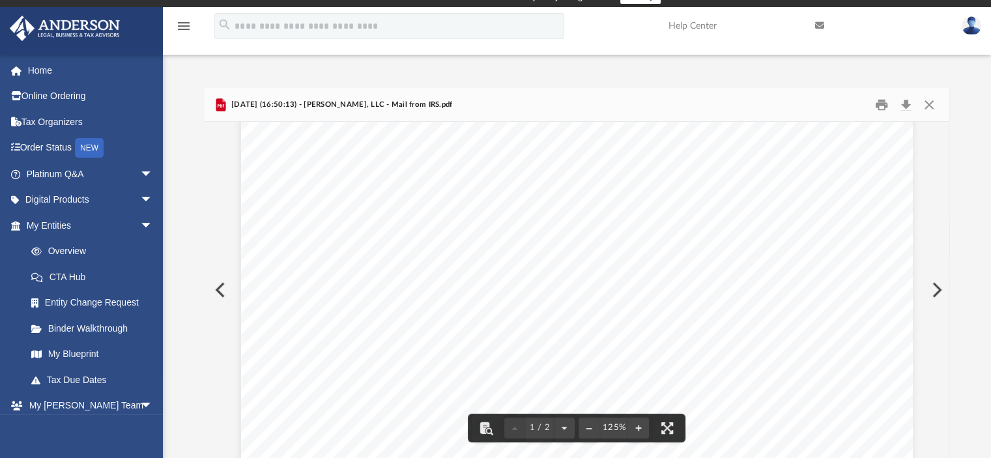
scroll to position [98, 0]
click at [925, 103] on button "Close" at bounding box center [929, 104] width 23 height 20
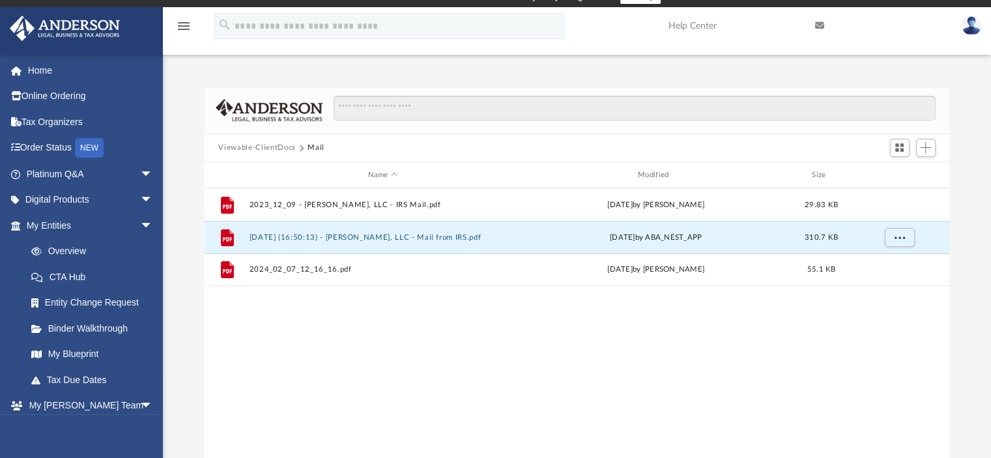
click at [274, 145] on button "Viewable-ClientDocs" at bounding box center [256, 148] width 77 height 12
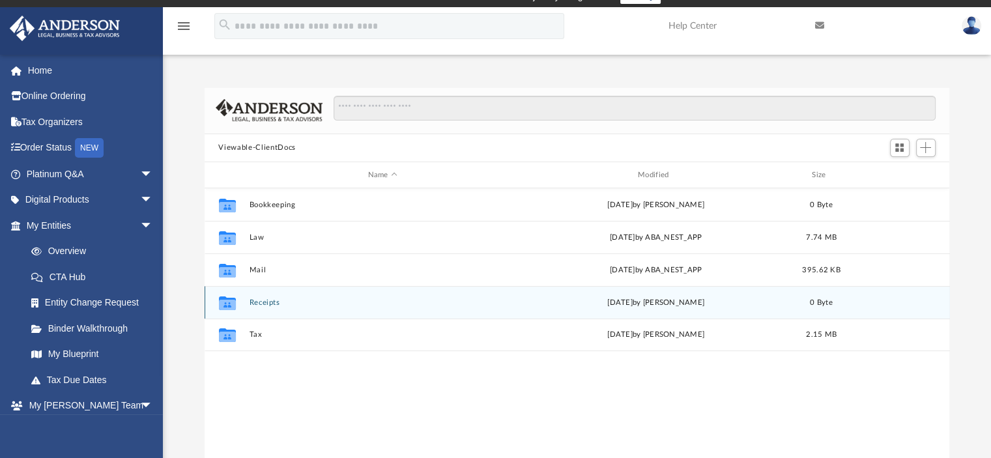
click at [269, 299] on button "Receipts" at bounding box center [382, 302] width 267 height 8
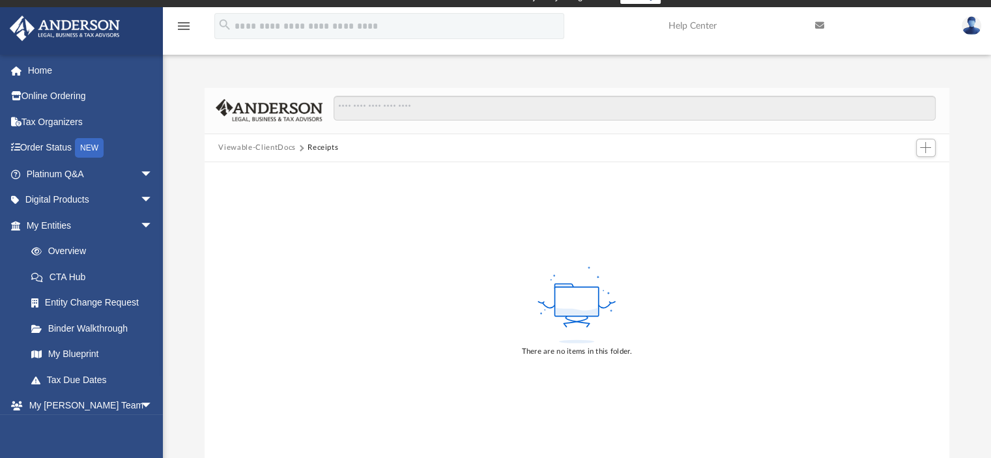
click at [262, 151] on button "Viewable-ClientDocs" at bounding box center [256, 148] width 77 height 12
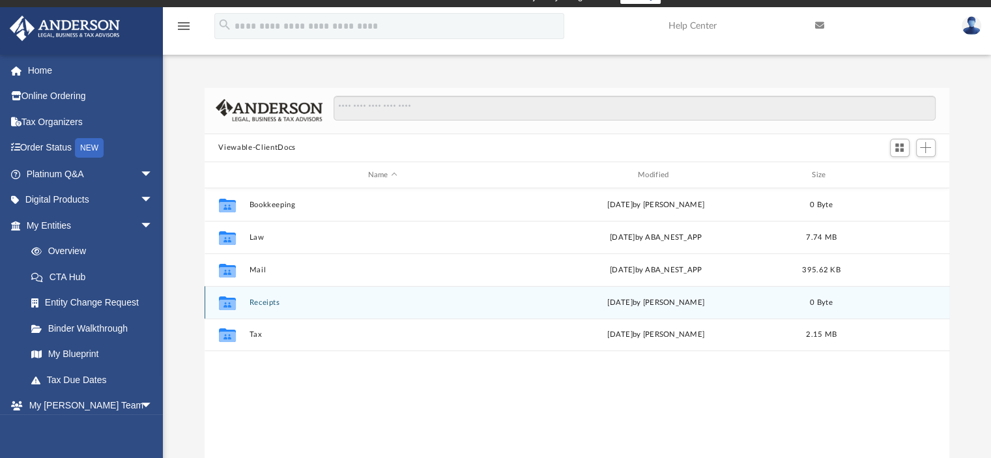
scroll to position [286, 735]
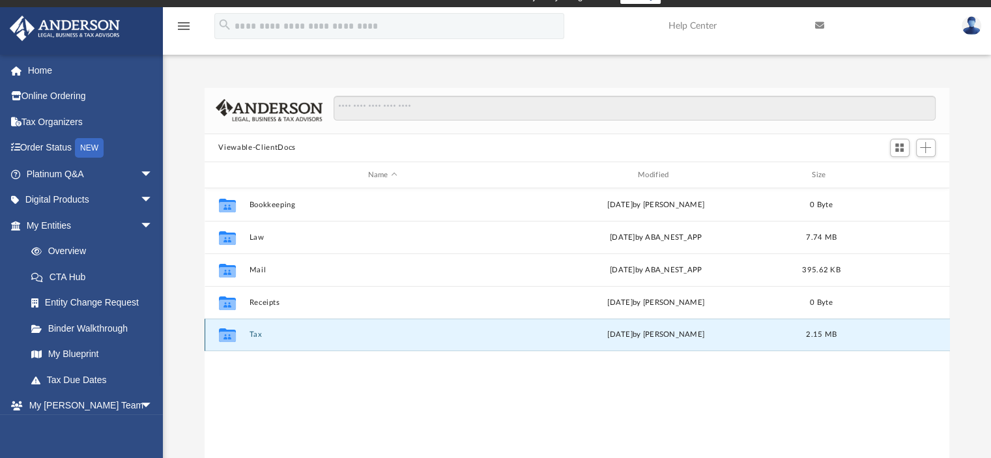
click at [259, 332] on button "Tax" at bounding box center [382, 335] width 267 height 8
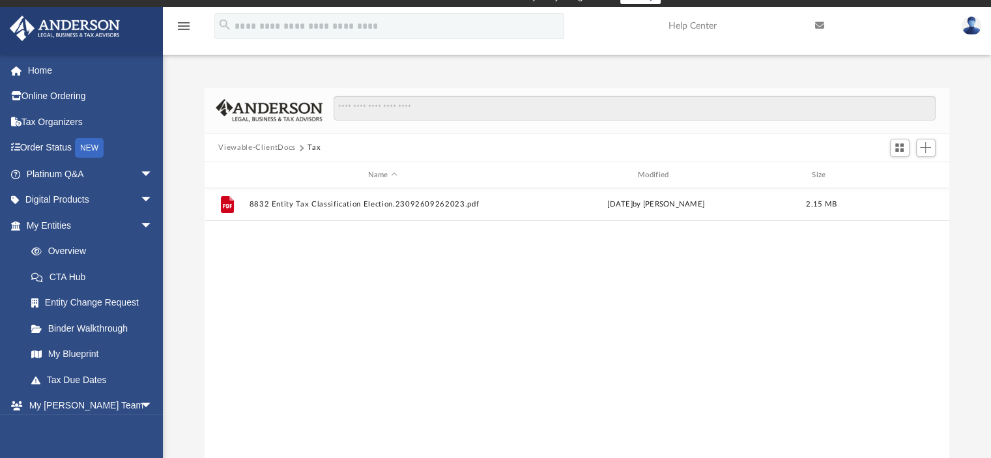
click at [970, 25] on img at bounding box center [972, 25] width 20 height 19
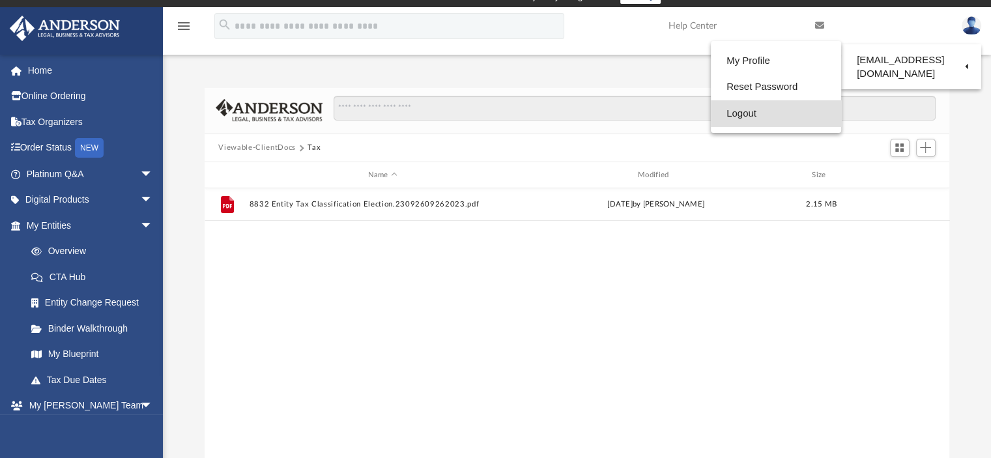
click at [751, 109] on link "Logout" at bounding box center [776, 113] width 130 height 27
